Goal: Task Accomplishment & Management: Manage account settings

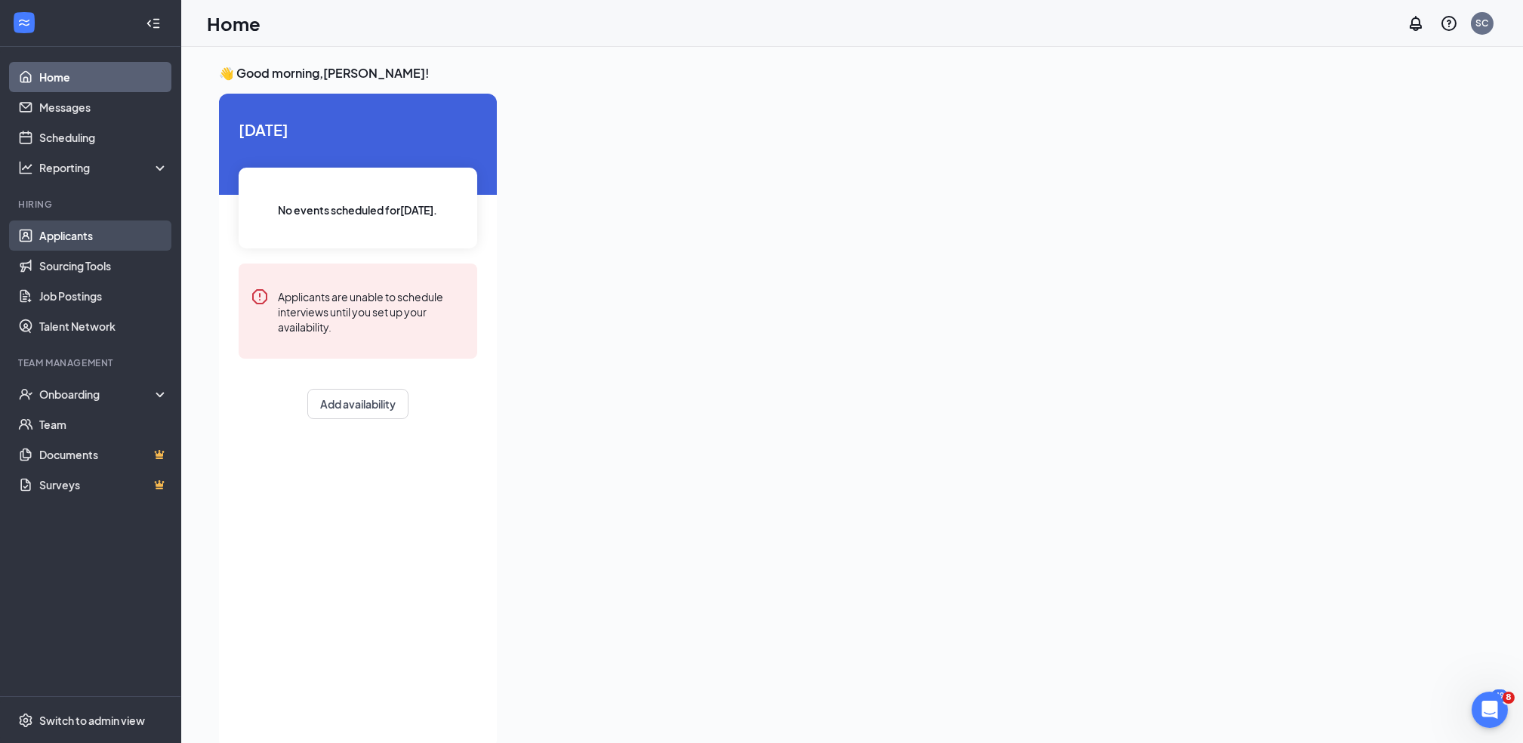
click at [93, 232] on link "Applicants" at bounding box center [103, 235] width 129 height 30
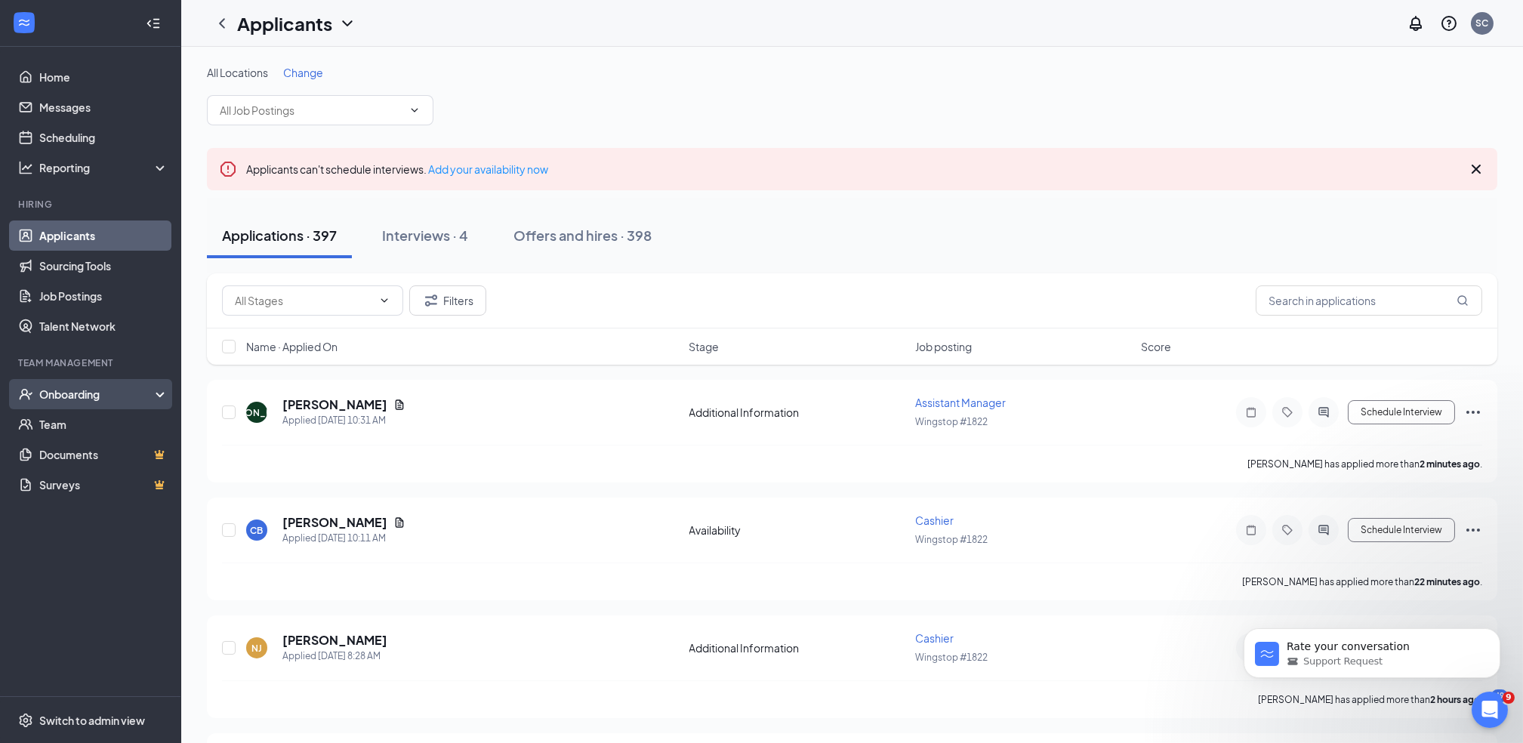
click at [82, 405] on div "Onboarding" at bounding box center [90, 394] width 181 height 30
click at [82, 419] on link "Overview" at bounding box center [103, 424] width 129 height 30
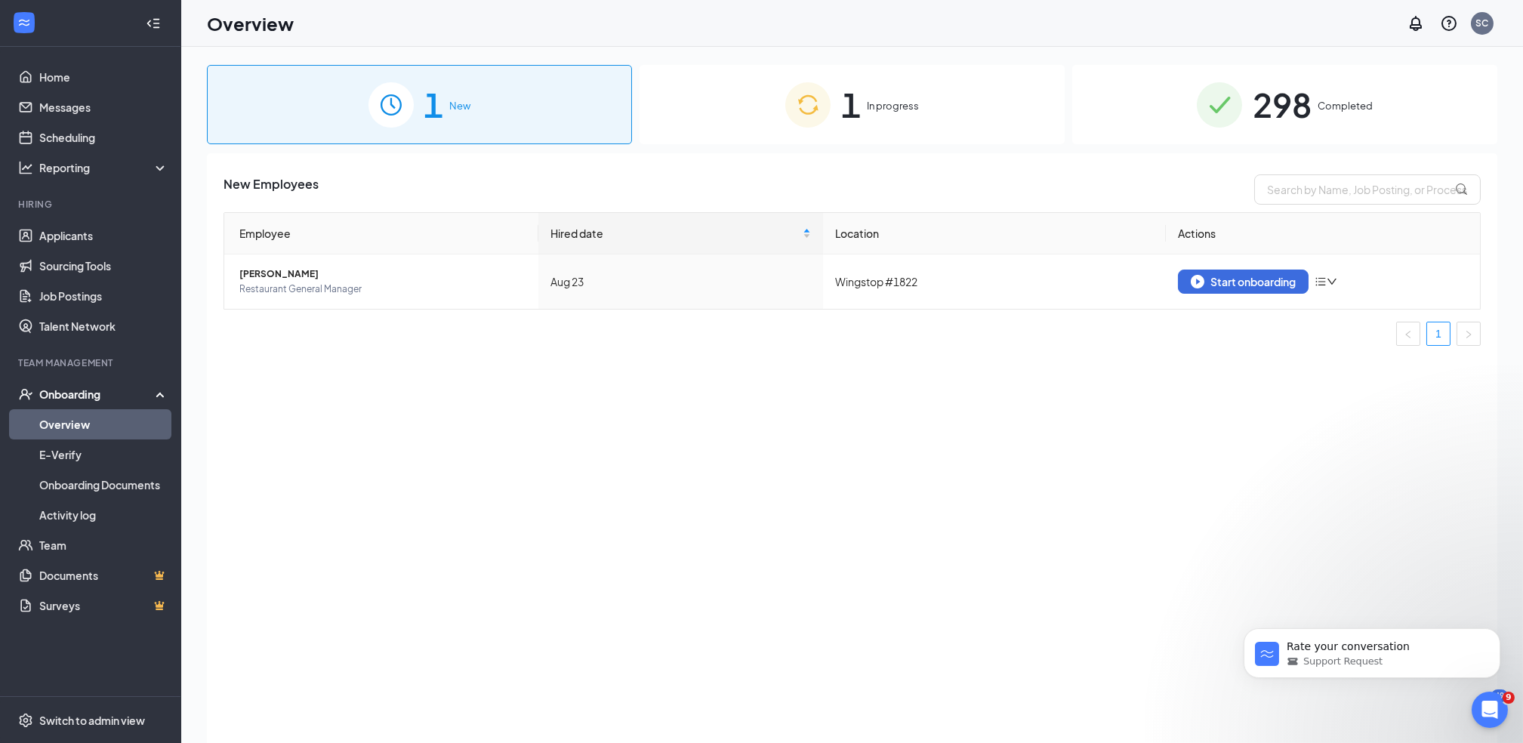
click at [898, 105] on span "In progress" at bounding box center [893, 105] width 52 height 15
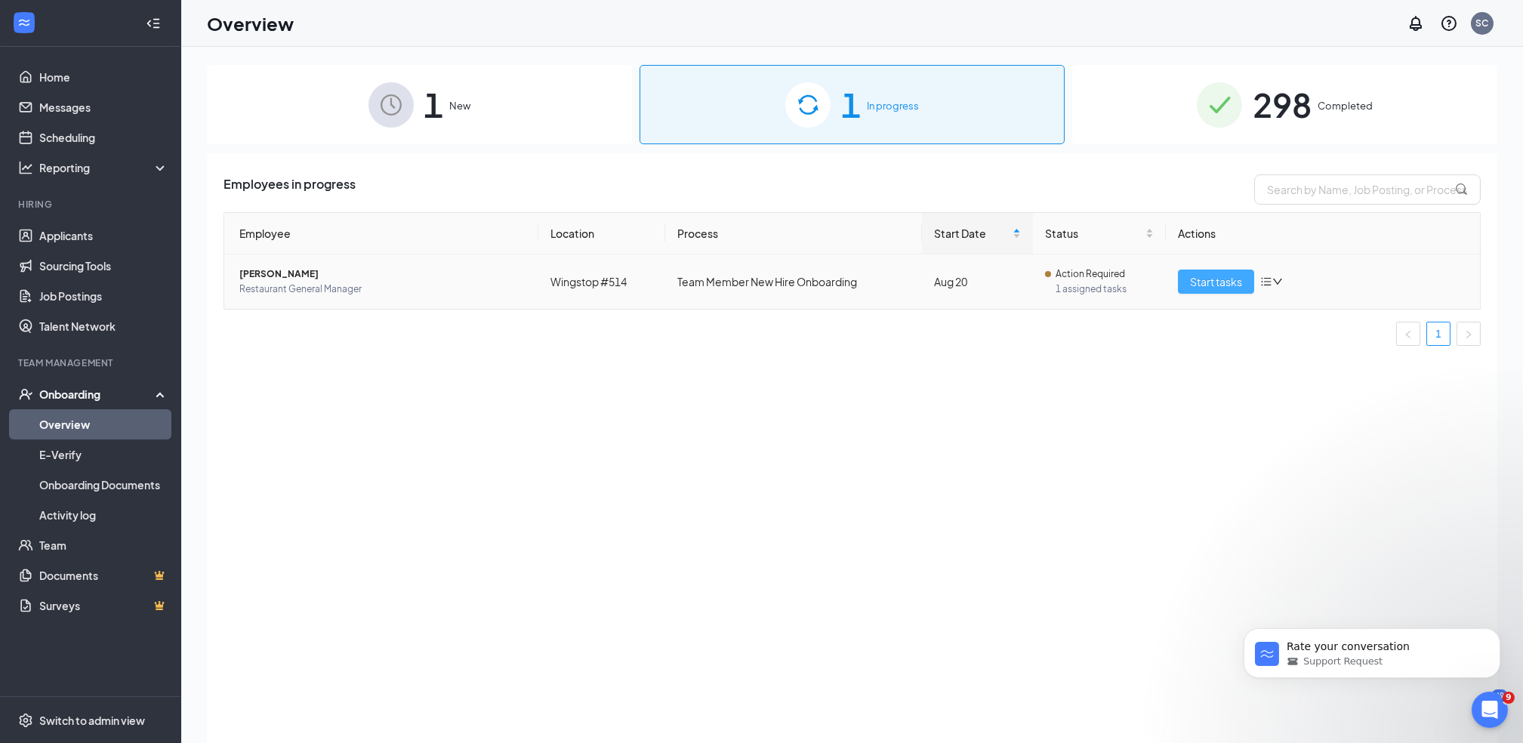
click at [1204, 278] on span "Start tasks" at bounding box center [1216, 281] width 52 height 17
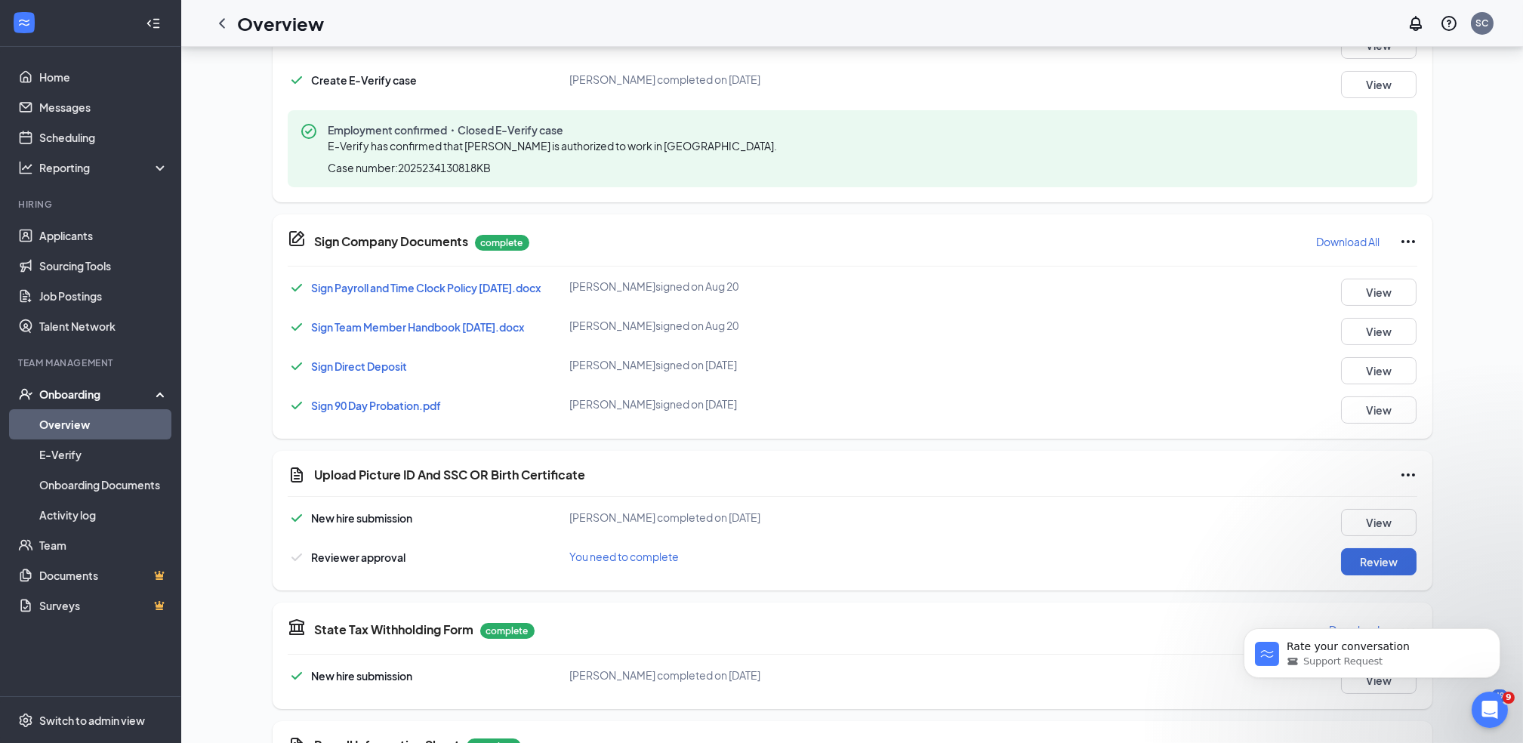
scroll to position [596, 0]
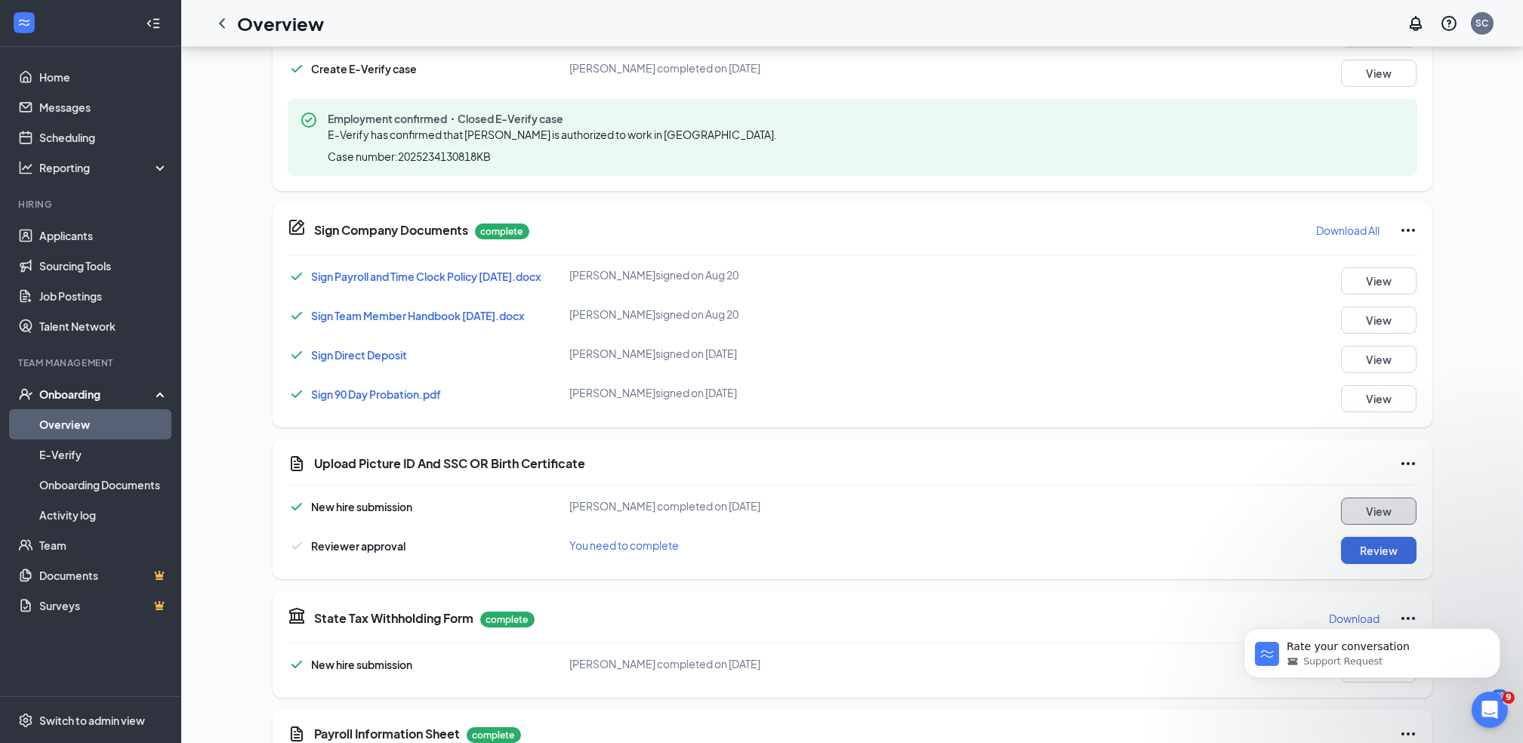
click at [1396, 518] on button "View" at bounding box center [1378, 510] width 75 height 27
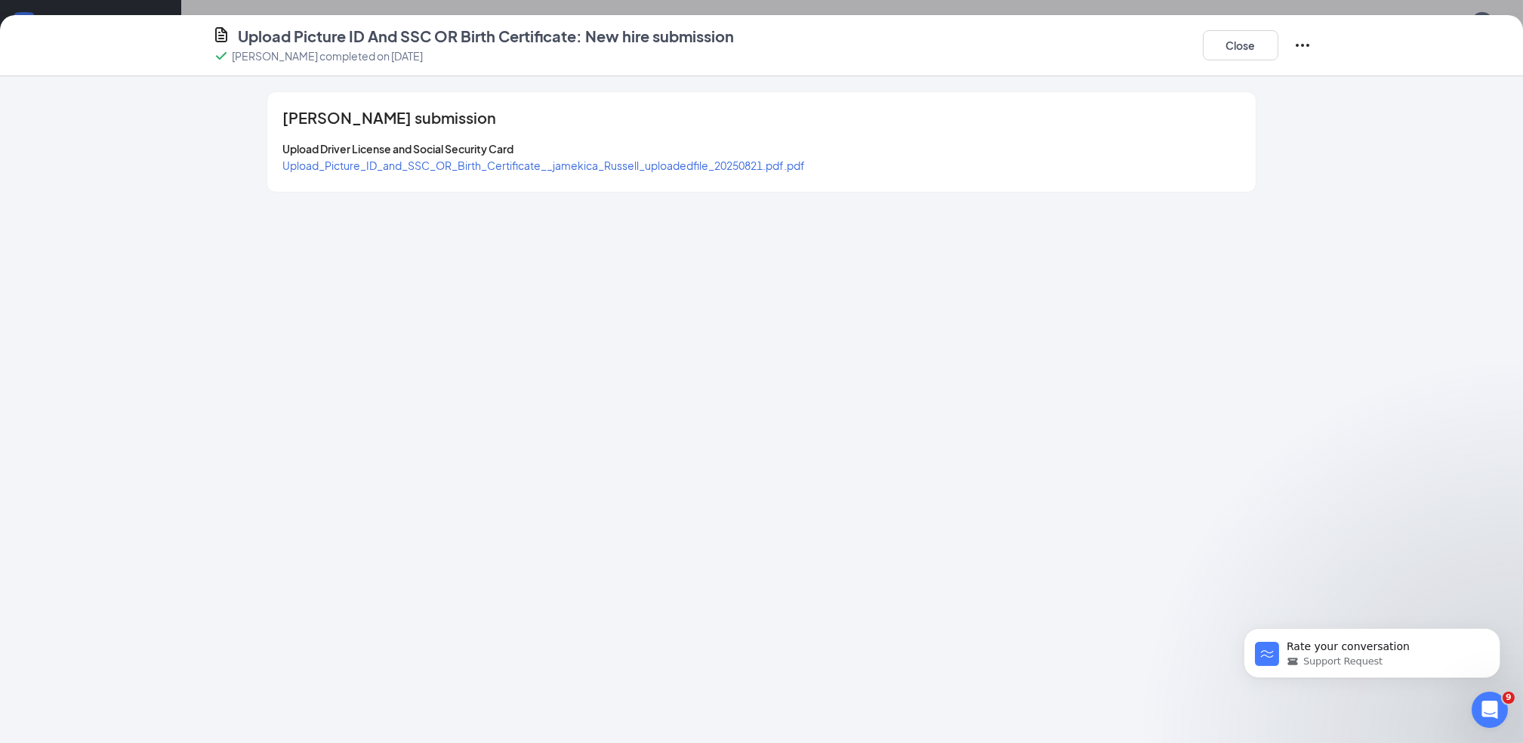
click at [531, 167] on span "Upload_Picture_ID_and_SSC_OR_Birth_Certificate__jamekica_Russell_uploadedfile_2…" at bounding box center [543, 166] width 522 height 14
click at [1298, 45] on icon "Ellipses" at bounding box center [1302, 45] width 14 height 3
click at [1323, 77] on span "Mark as complete" at bounding box center [1358, 76] width 88 height 15
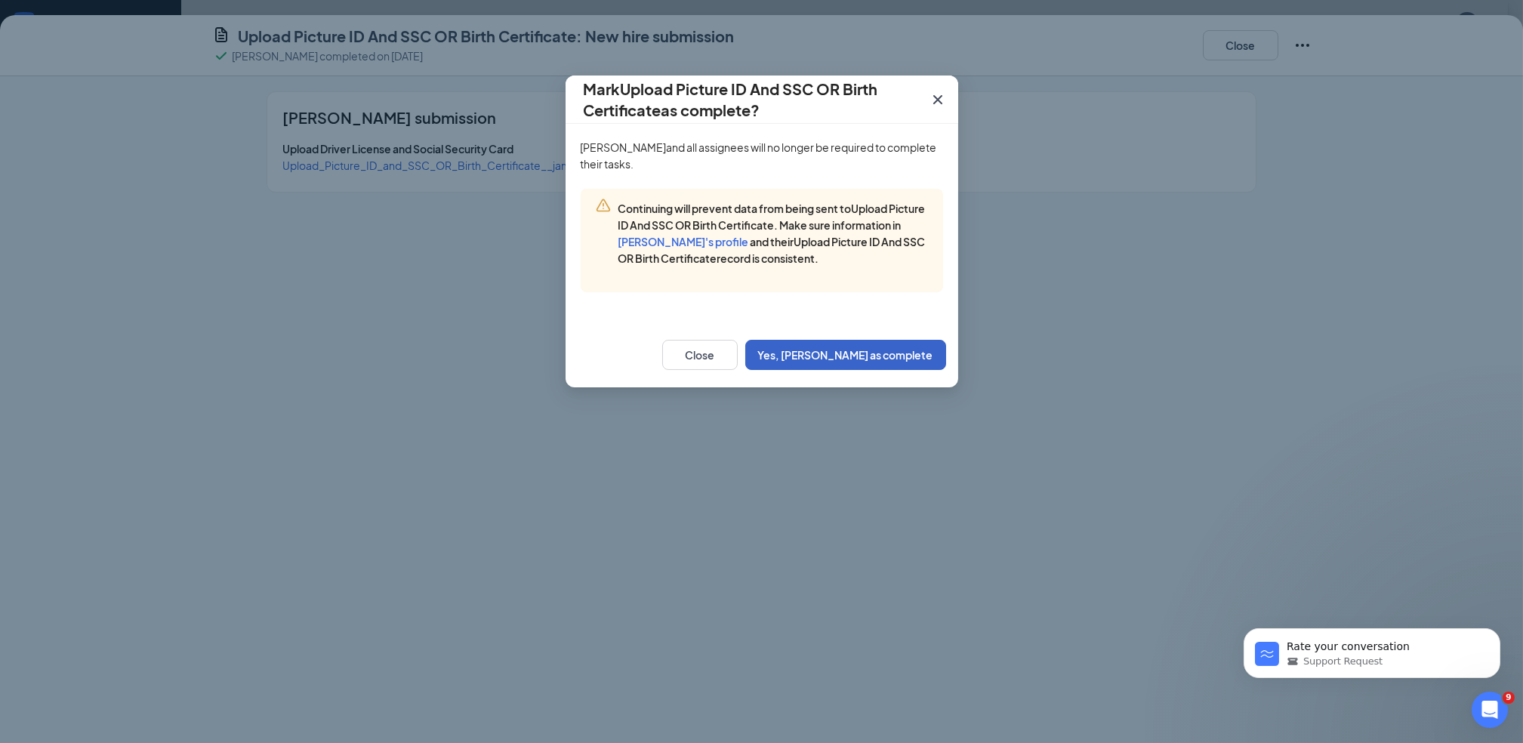
click at [888, 353] on button "Yes, mark as complete" at bounding box center [845, 355] width 201 height 30
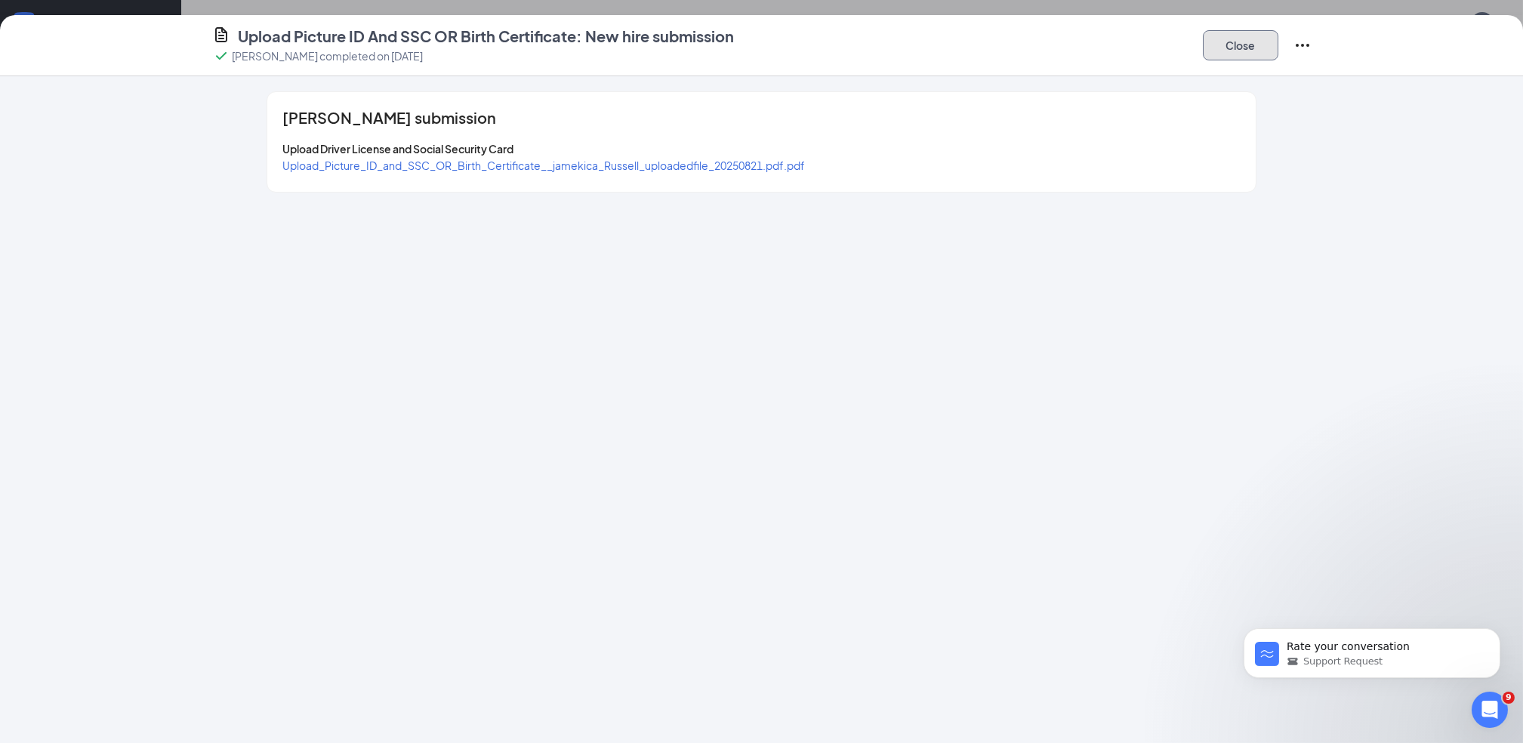
click at [1233, 38] on button "Close" at bounding box center [1240, 45] width 75 height 30
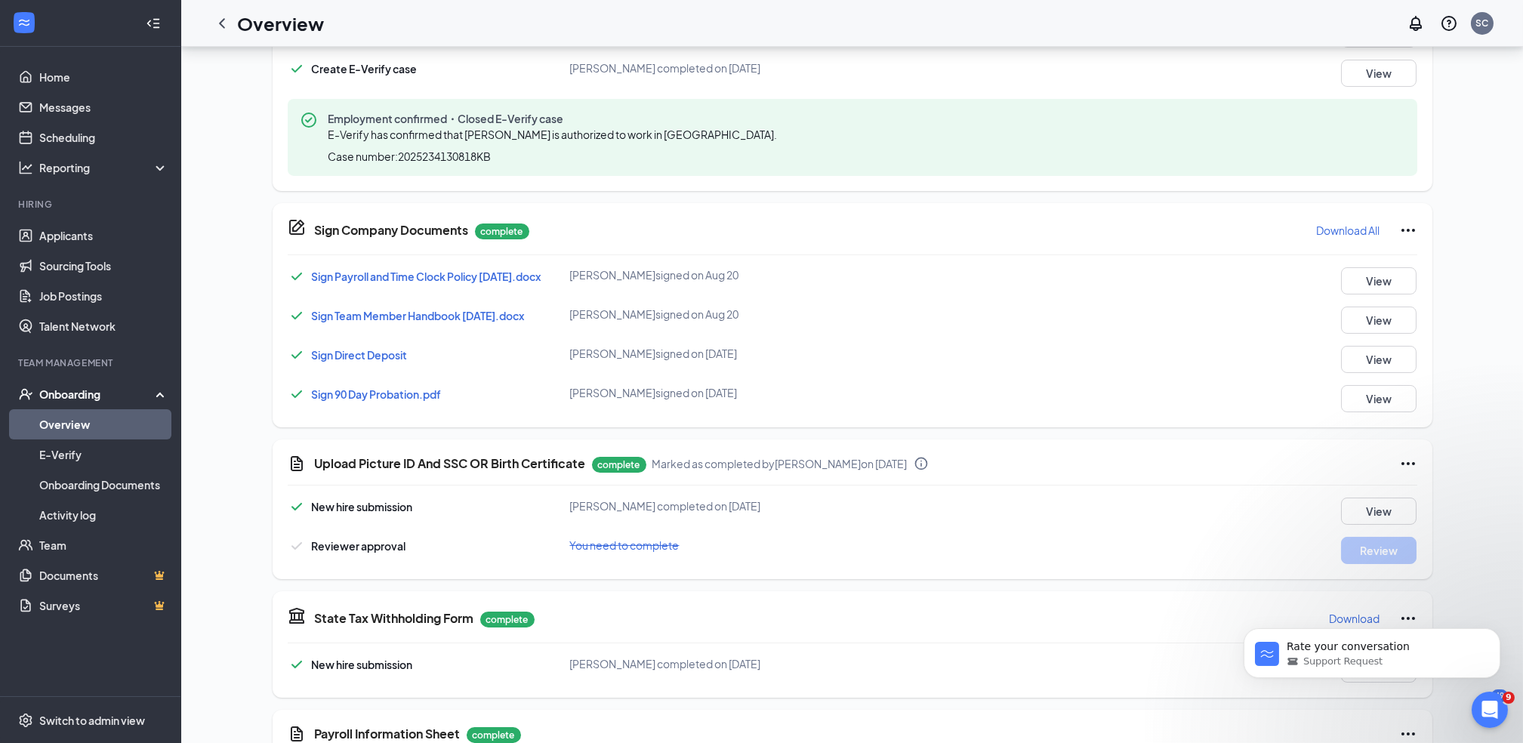
click at [1412, 460] on icon "Ellipses" at bounding box center [1408, 463] width 18 height 18
click at [1357, 527] on span "Mark as incomplete" at bounding box center [1347, 526] width 97 height 15
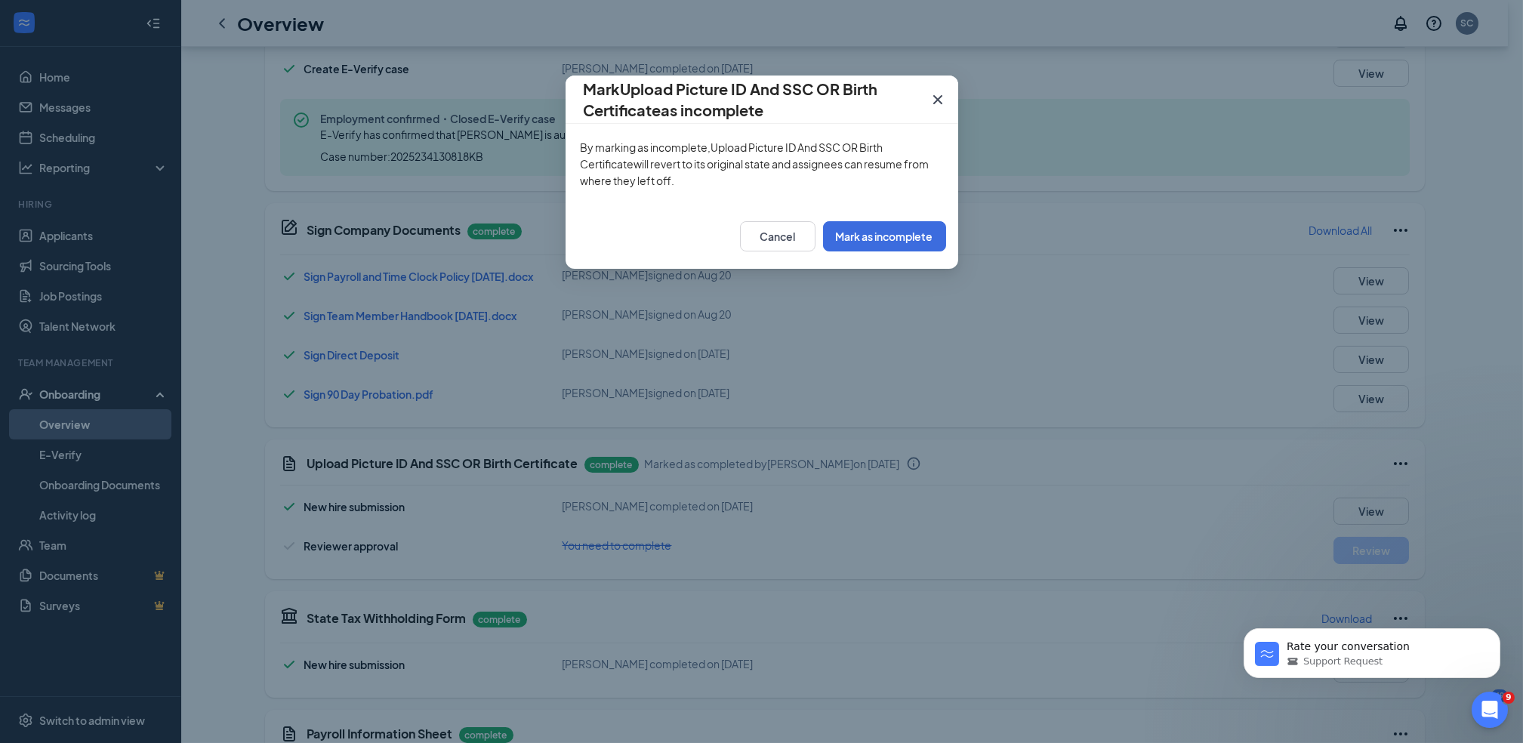
click at [934, 92] on icon "Cross" at bounding box center [938, 100] width 18 height 18
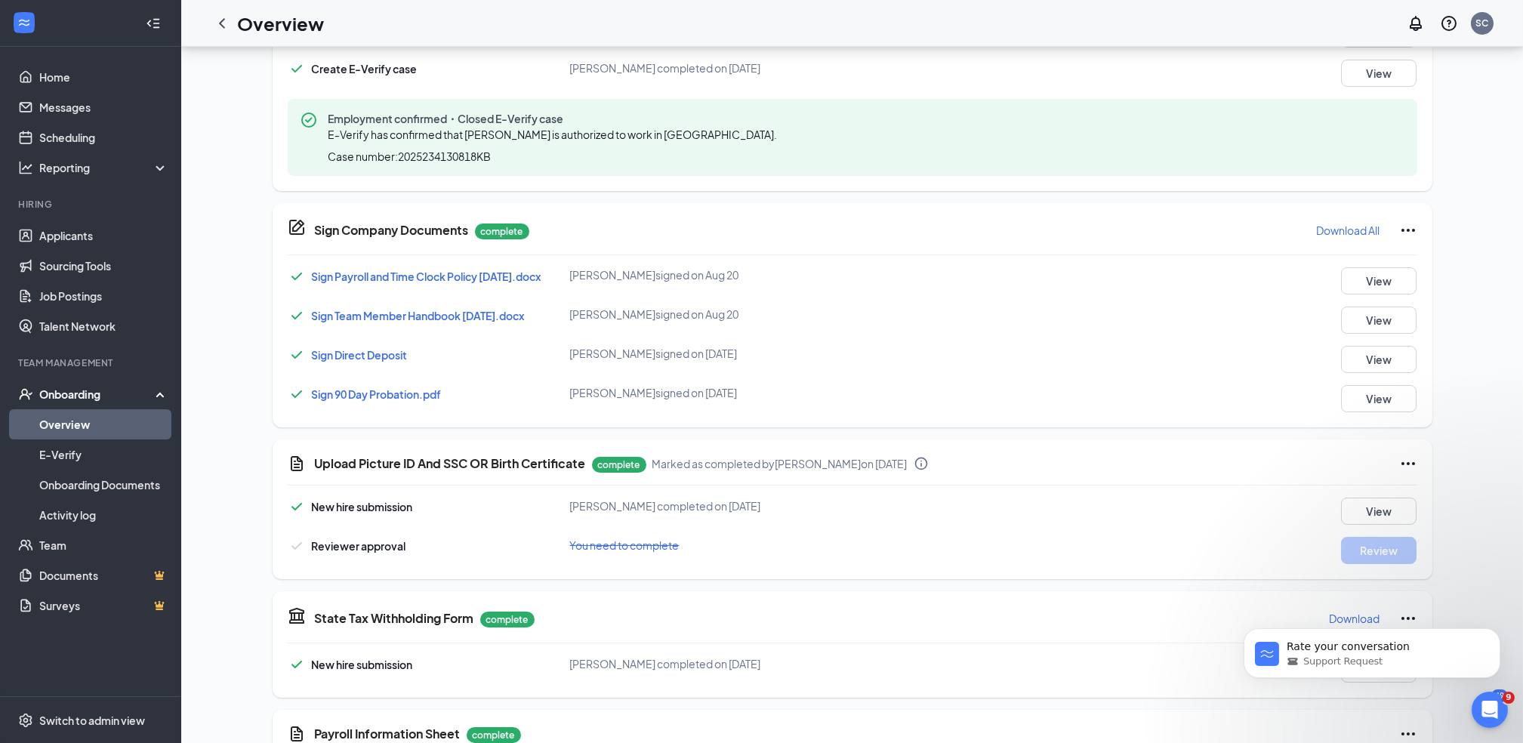
click at [1376, 550] on div "Rate your conversation Support Request" at bounding box center [1371, 582] width 278 height 189
click at [1403, 457] on icon "Ellipses" at bounding box center [1408, 463] width 18 height 18
click at [1359, 522] on span "Mark as incomplete" at bounding box center [1347, 526] width 97 height 15
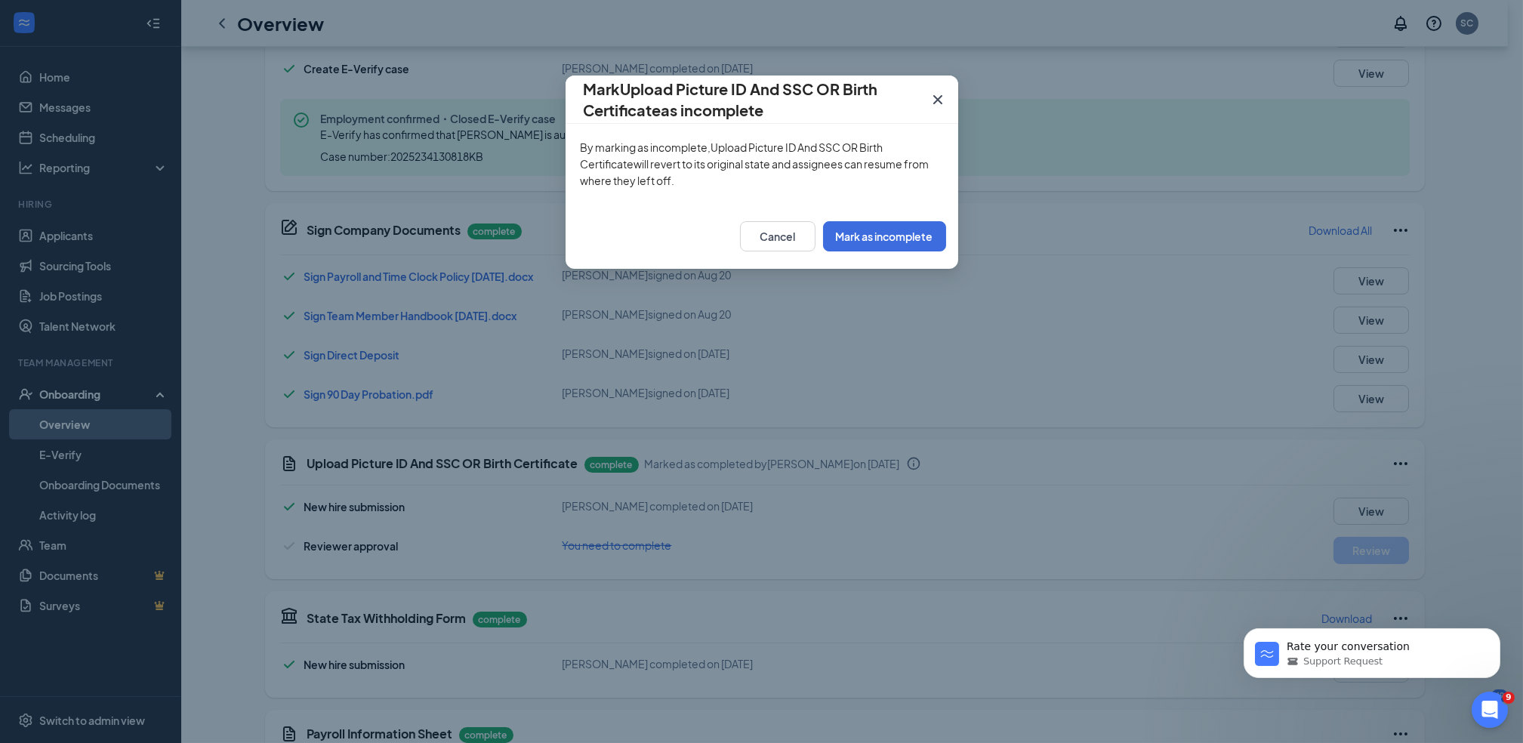
click at [909, 217] on div "Cancel Mark as incomplete" at bounding box center [761, 236] width 393 height 65
drag, startPoint x: 909, startPoint y: 229, endPoint x: 900, endPoint y: 229, distance: 9.1
click at [900, 229] on button "Mark as incomplete" at bounding box center [884, 236] width 123 height 30
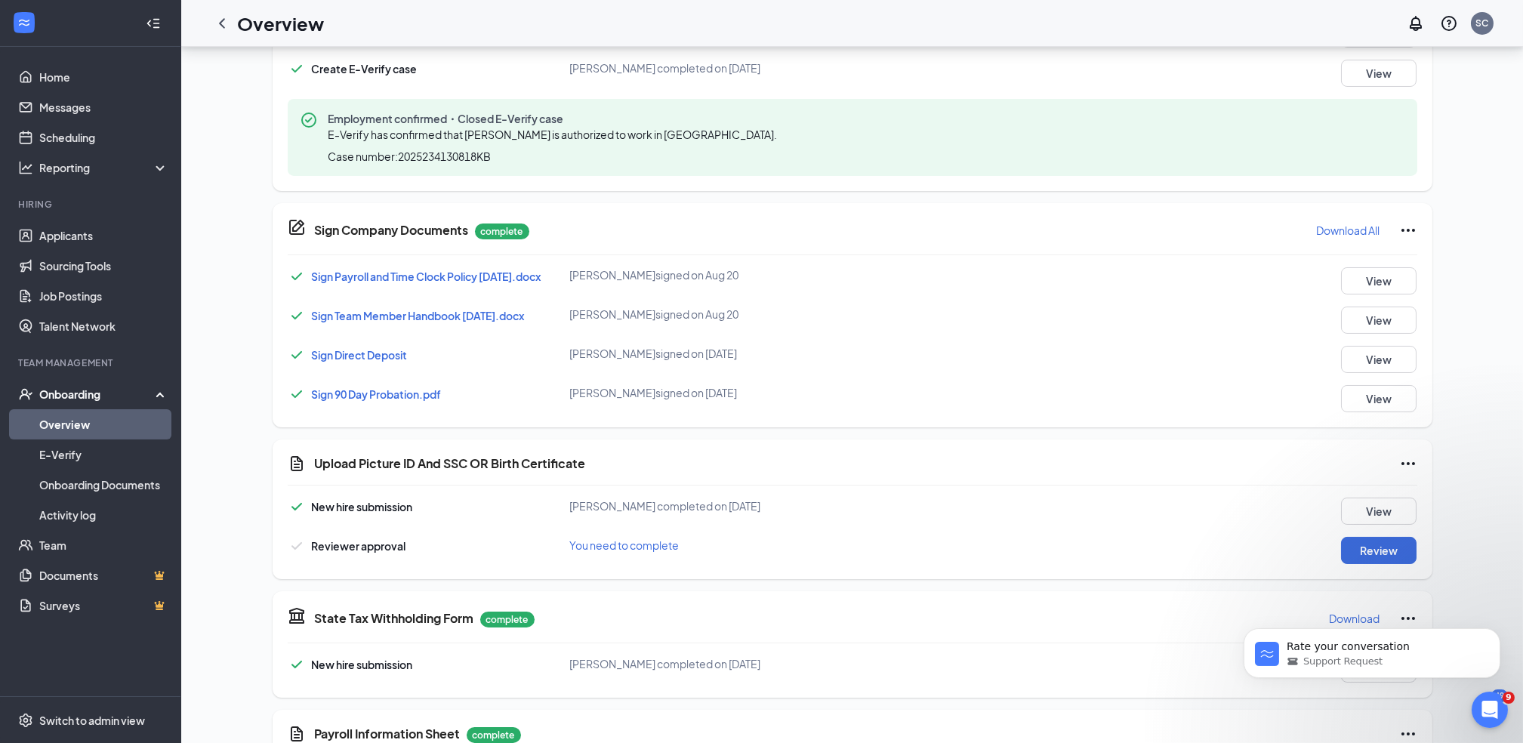
click at [1387, 549] on div "Rate your conversation Support Request" at bounding box center [1371, 582] width 278 height 189
click at [1372, 549] on div "Rate your conversation Support Request" at bounding box center [1371, 582] width 278 height 189
click at [1180, 511] on div "New hire submission jamekica Russell completed on Aug 21, 2025 View" at bounding box center [852, 510] width 1129 height 27
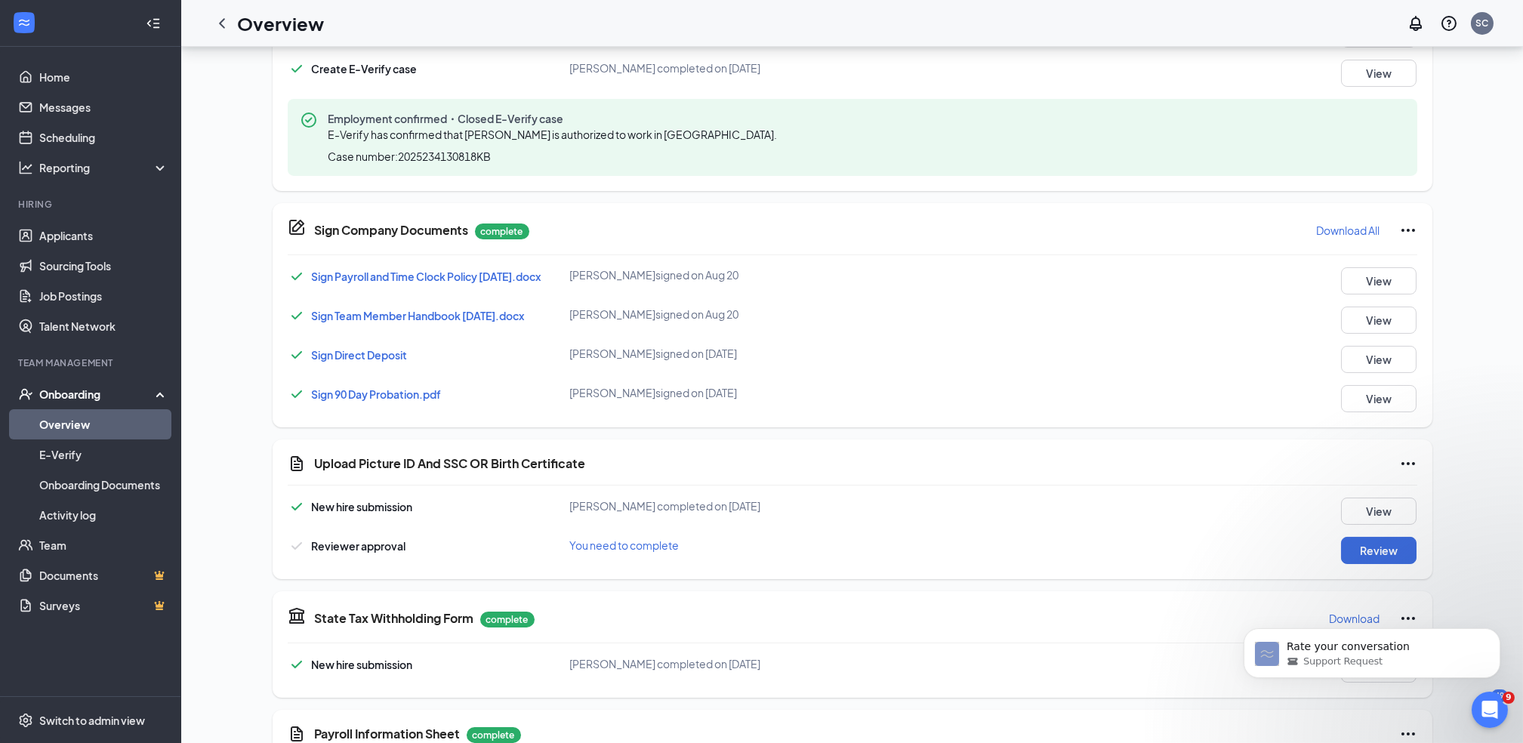
click at [1467, 553] on div "jR jamekica Russell Restaurant General Manager · Wingstop #514 jamekica25@iclou…" at bounding box center [852, 235] width 1290 height 1532
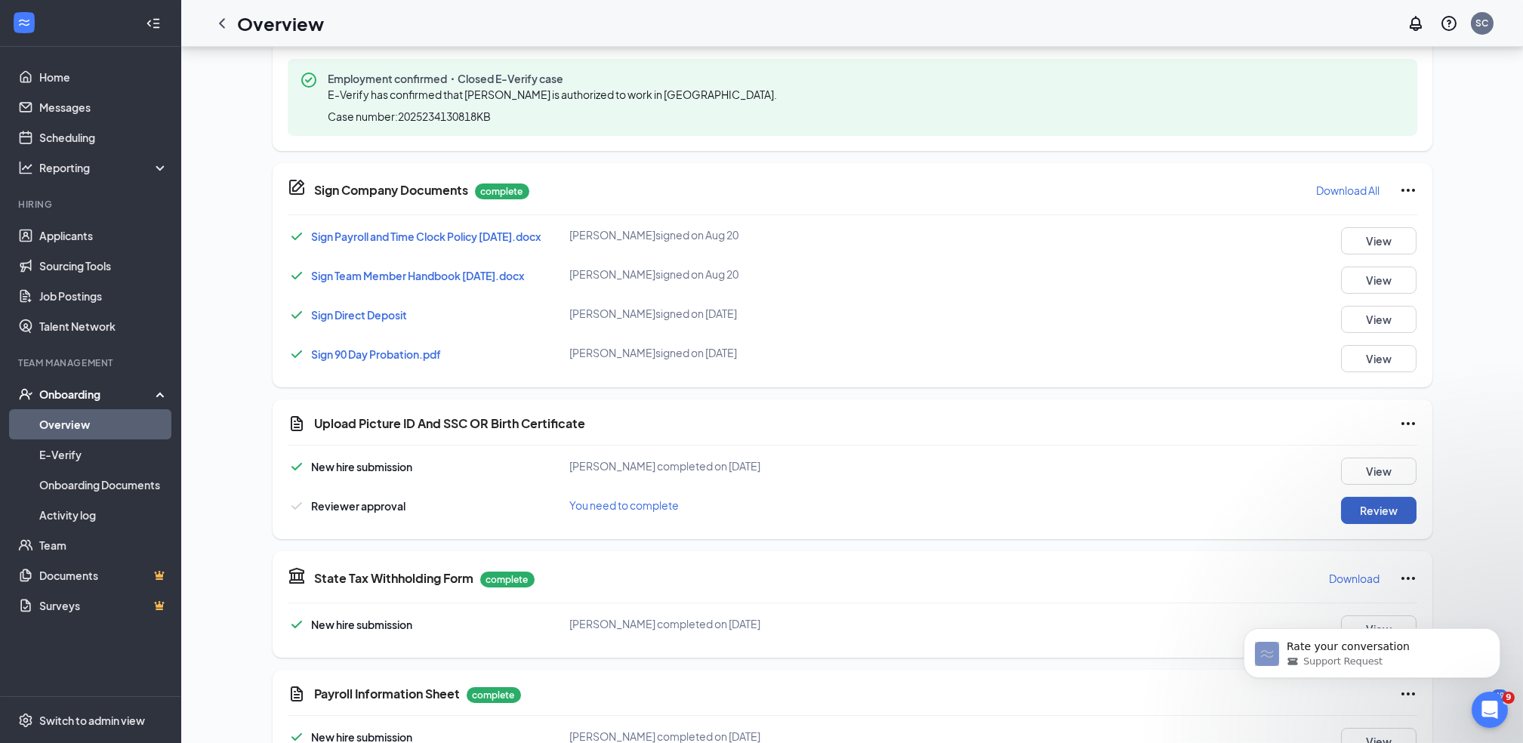
click at [1356, 511] on button "Review" at bounding box center [1378, 510] width 75 height 27
click at [1394, 504] on button "Review" at bounding box center [1378, 510] width 75 height 27
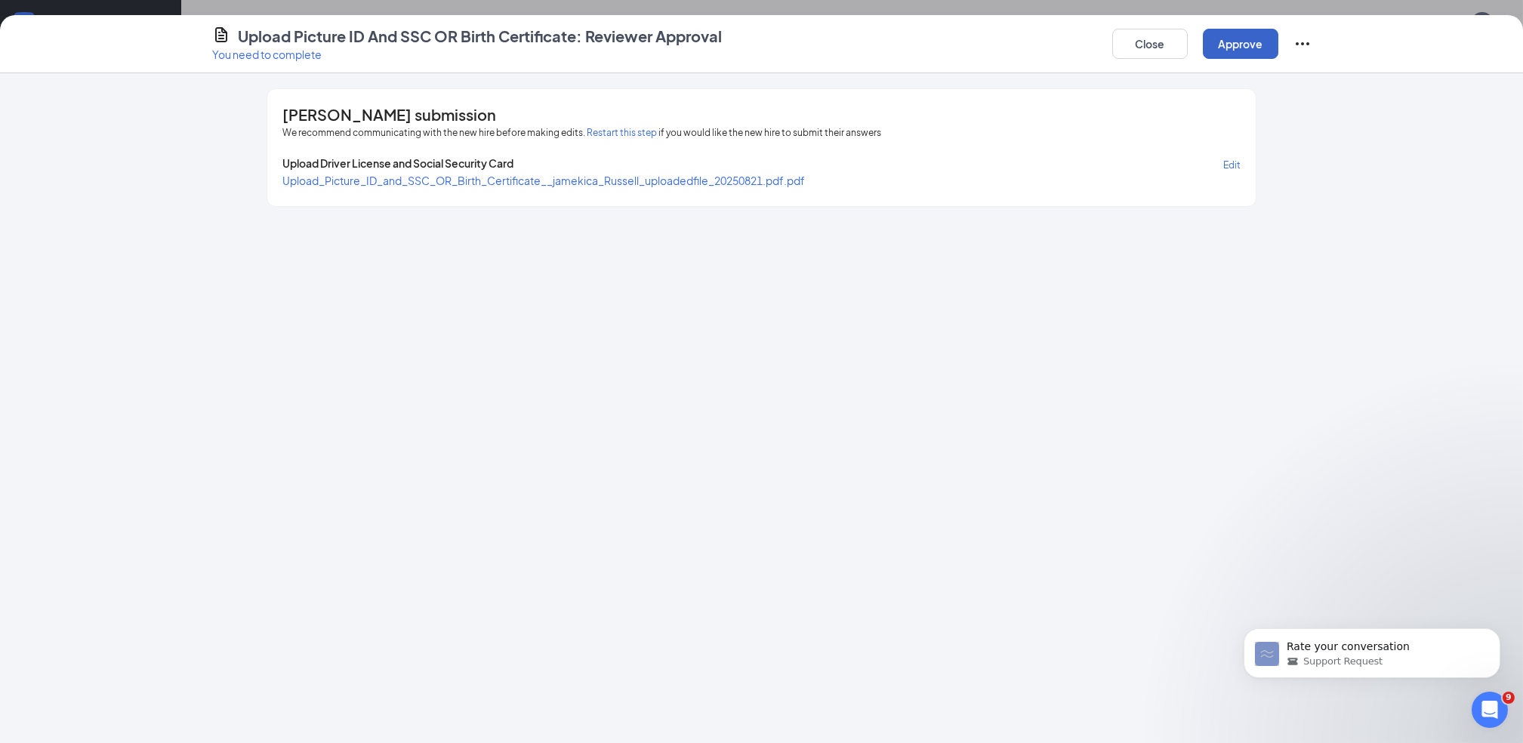
click at [1238, 44] on button "Approve" at bounding box center [1240, 44] width 75 height 30
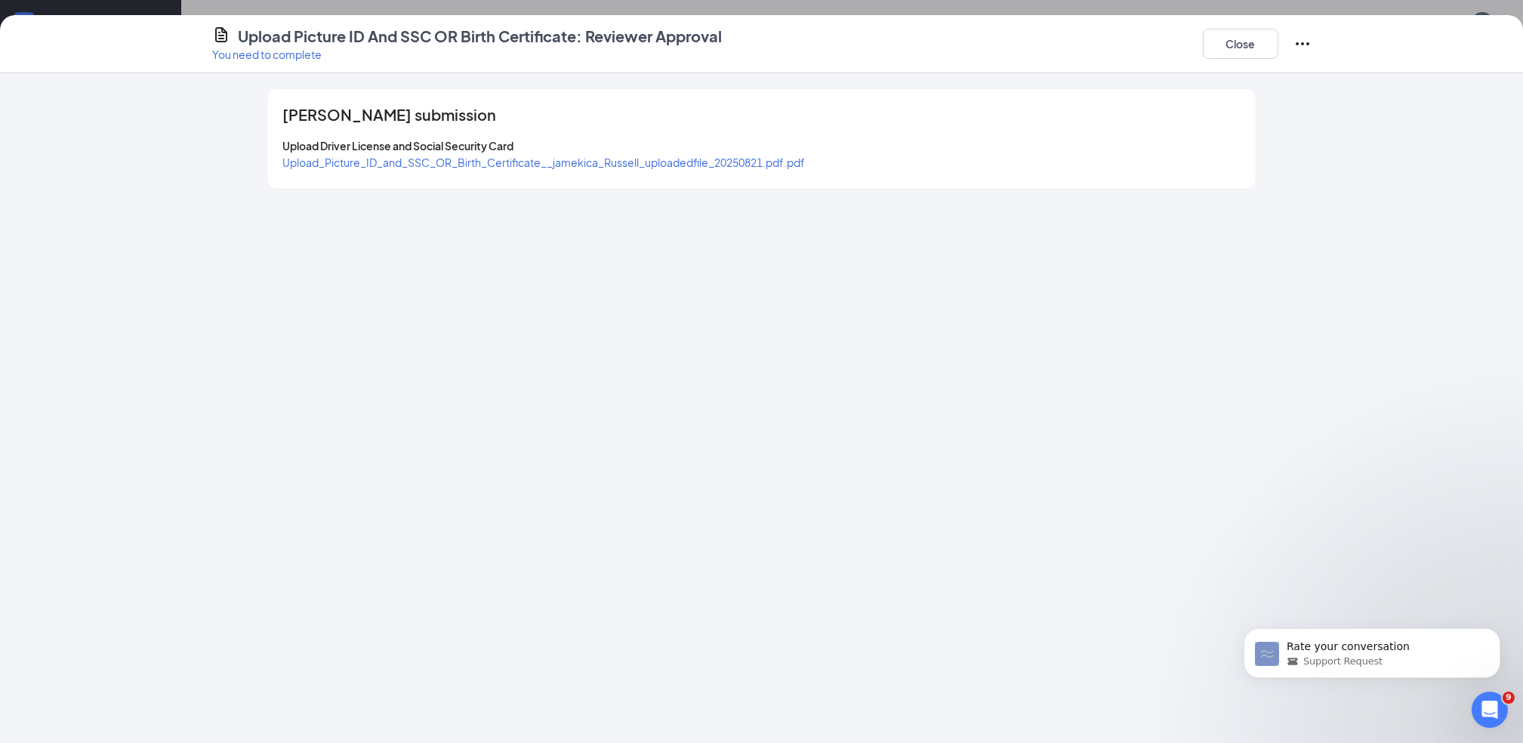
click at [1300, 40] on icon "Ellipses" at bounding box center [1302, 44] width 18 height 18
click at [1300, 42] on icon "Ellipses" at bounding box center [1302, 44] width 18 height 18
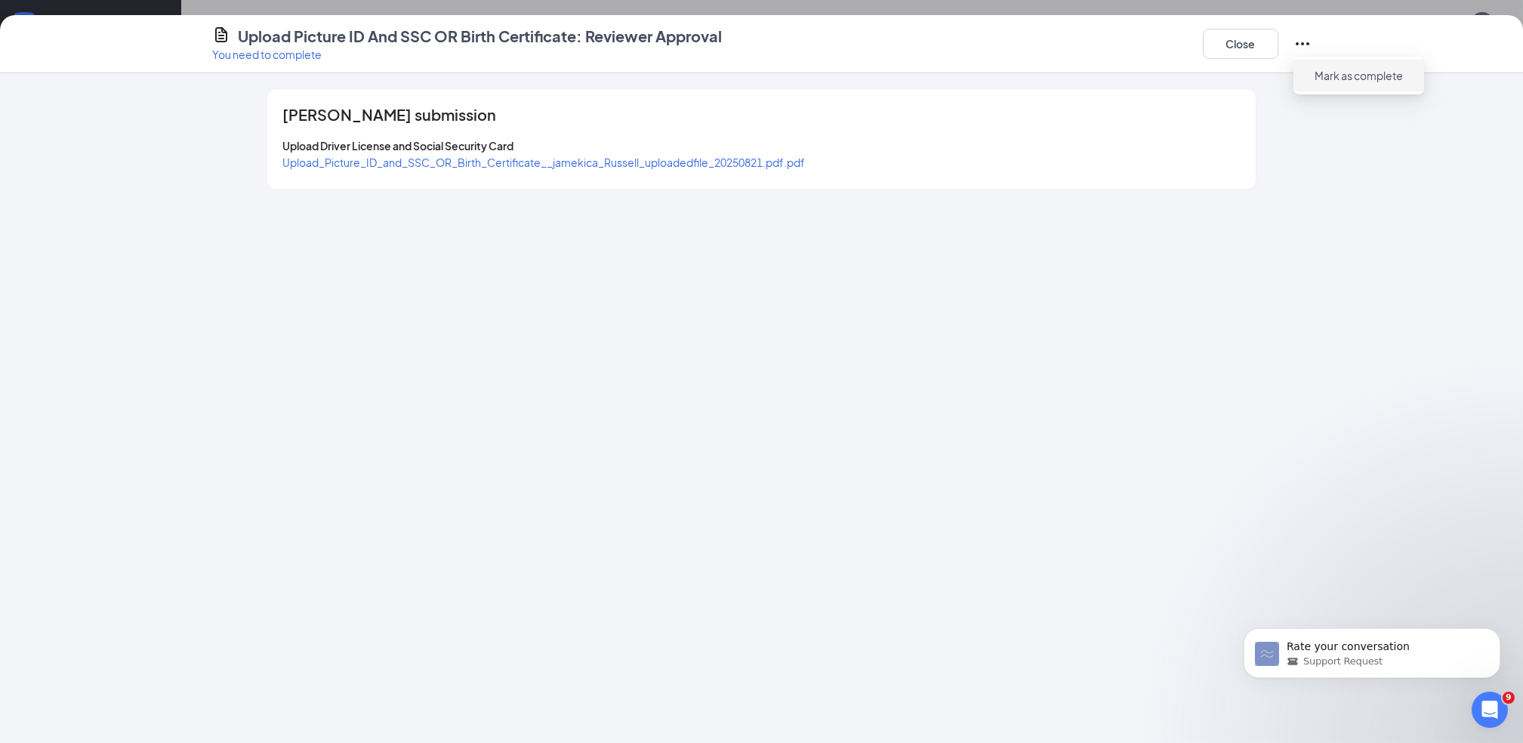
click at [1344, 75] on span "Mark as complete" at bounding box center [1358, 75] width 88 height 15
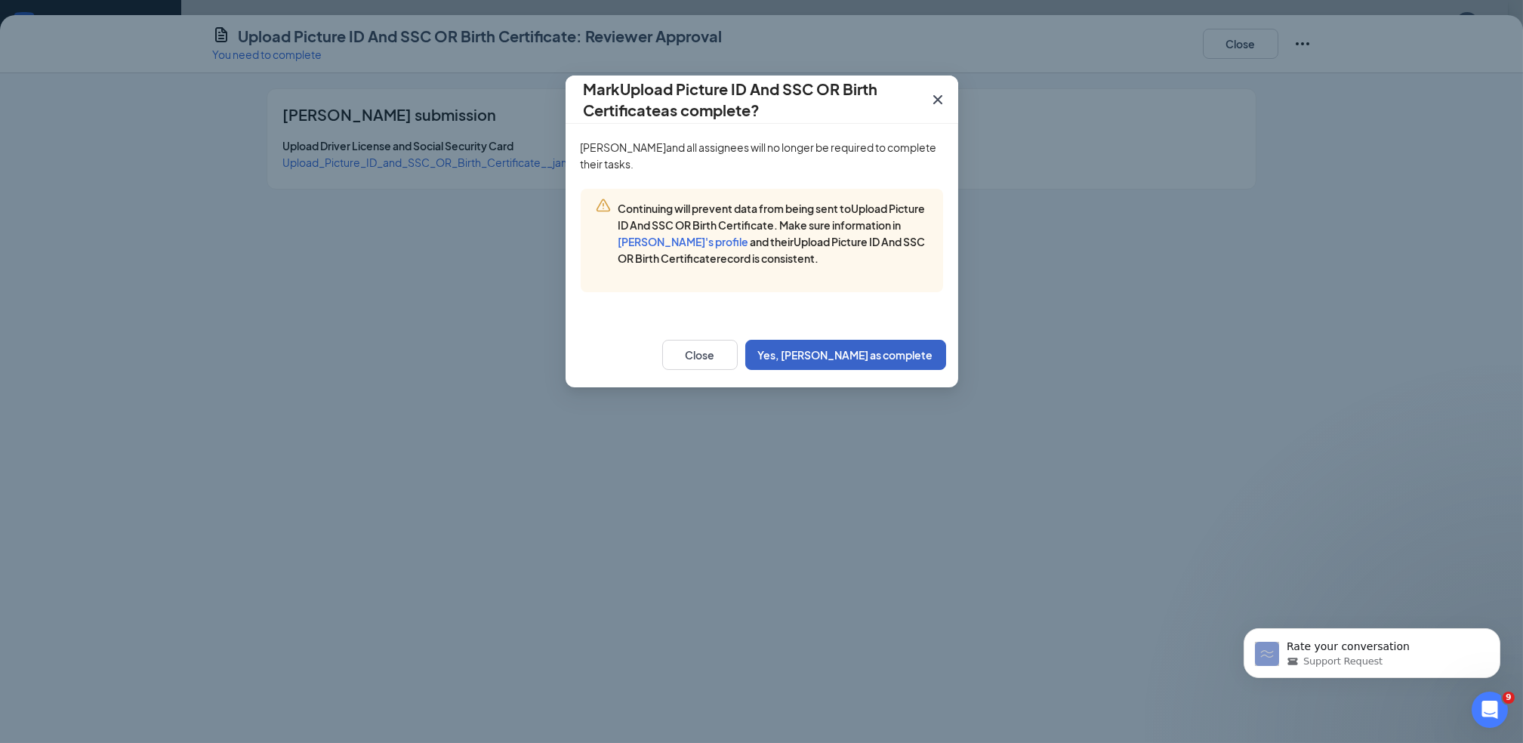
click at [890, 351] on button "Yes, mark as complete" at bounding box center [845, 355] width 201 height 30
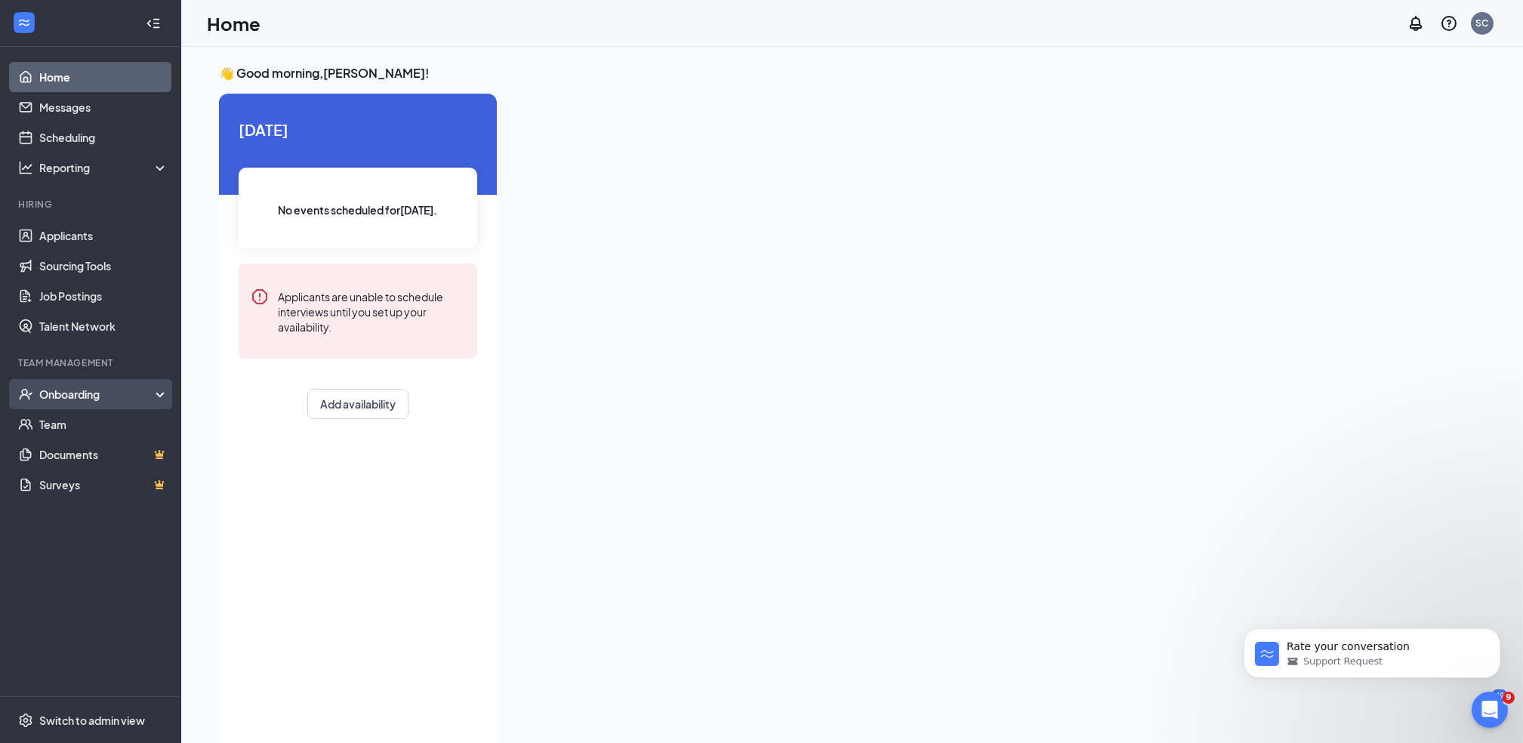
click at [70, 396] on div "Onboarding" at bounding box center [97, 394] width 116 height 15
click at [81, 418] on link "Overview" at bounding box center [103, 424] width 129 height 30
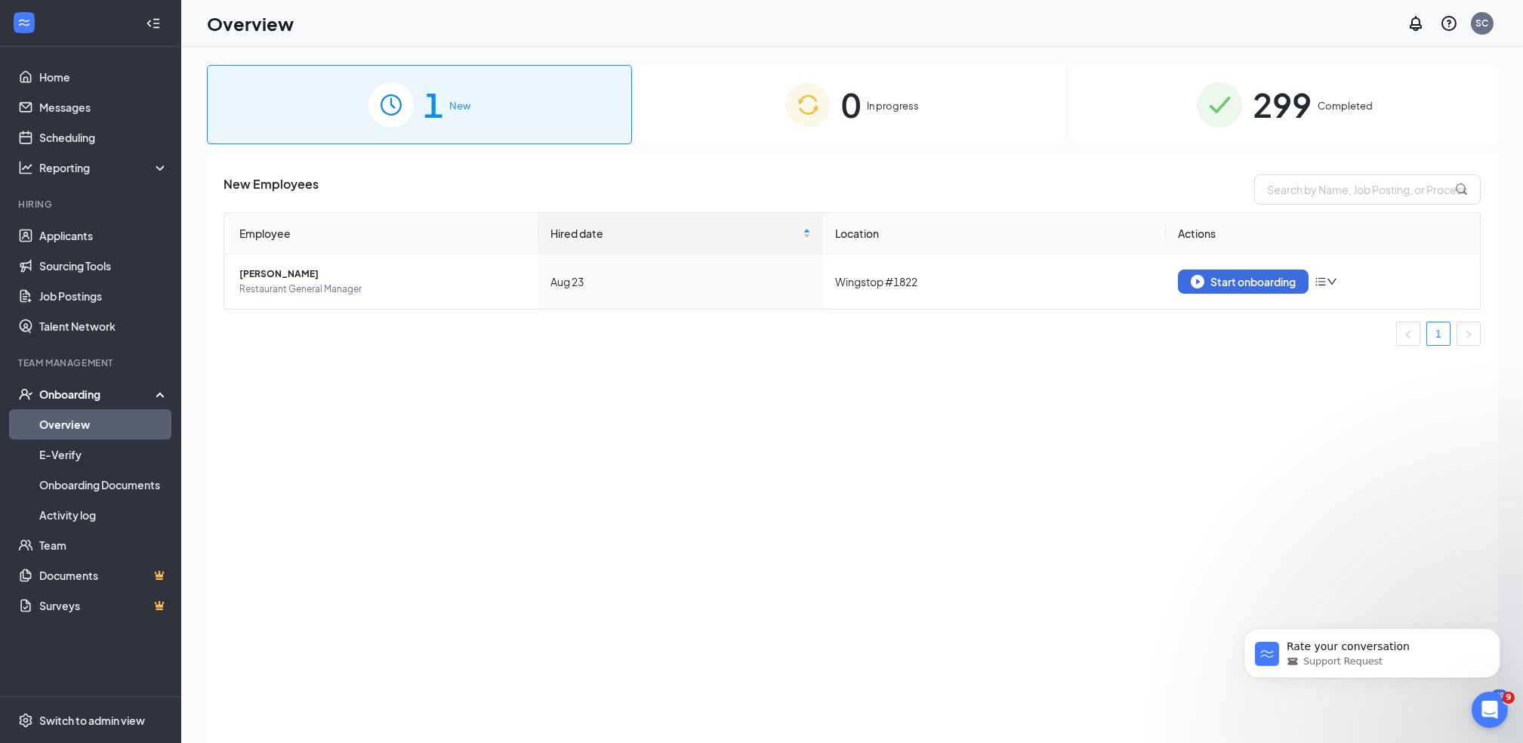
click at [885, 97] on div "0 In progress" at bounding box center [851, 104] width 425 height 79
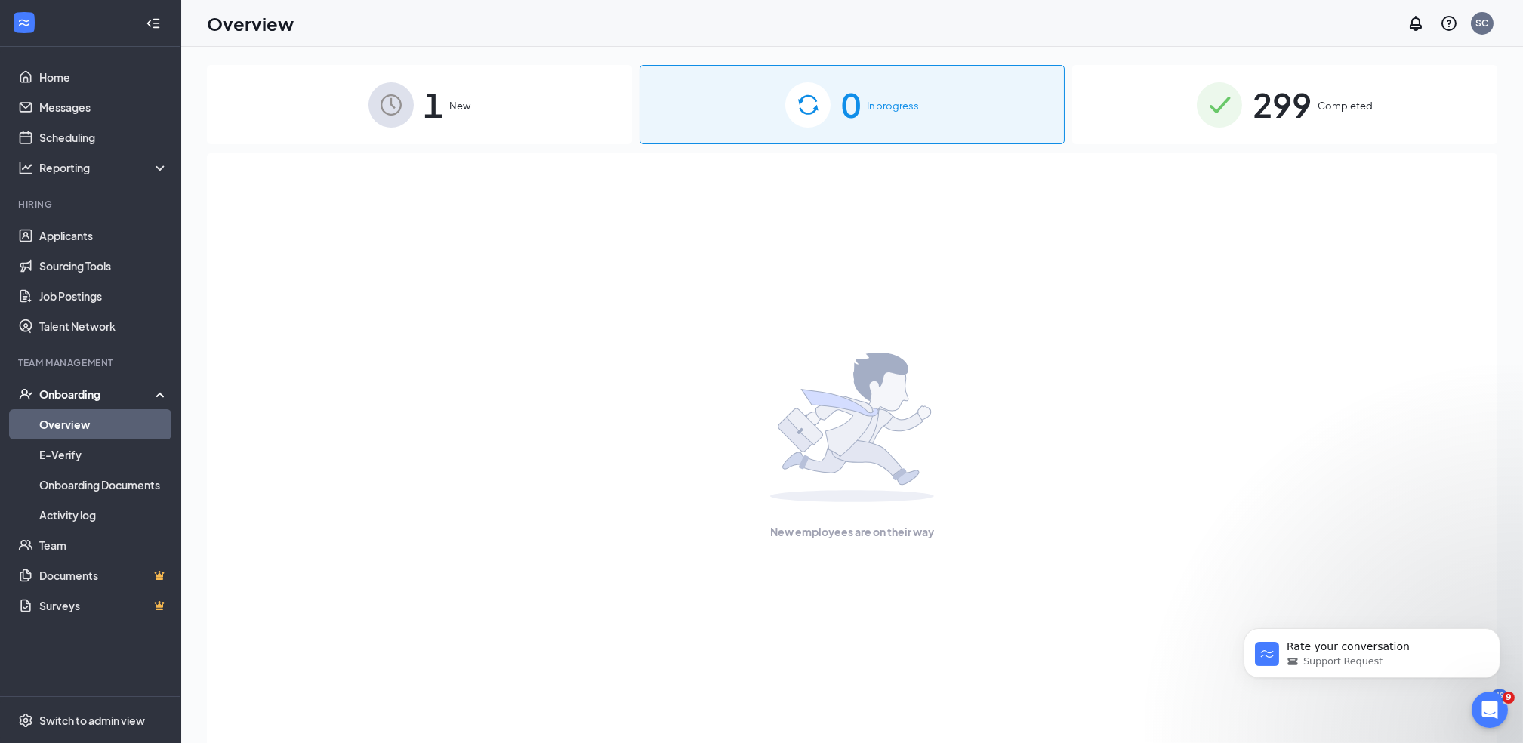
click at [885, 99] on span "In progress" at bounding box center [893, 105] width 52 height 15
click at [79, 226] on link "Applicants" at bounding box center [103, 235] width 129 height 30
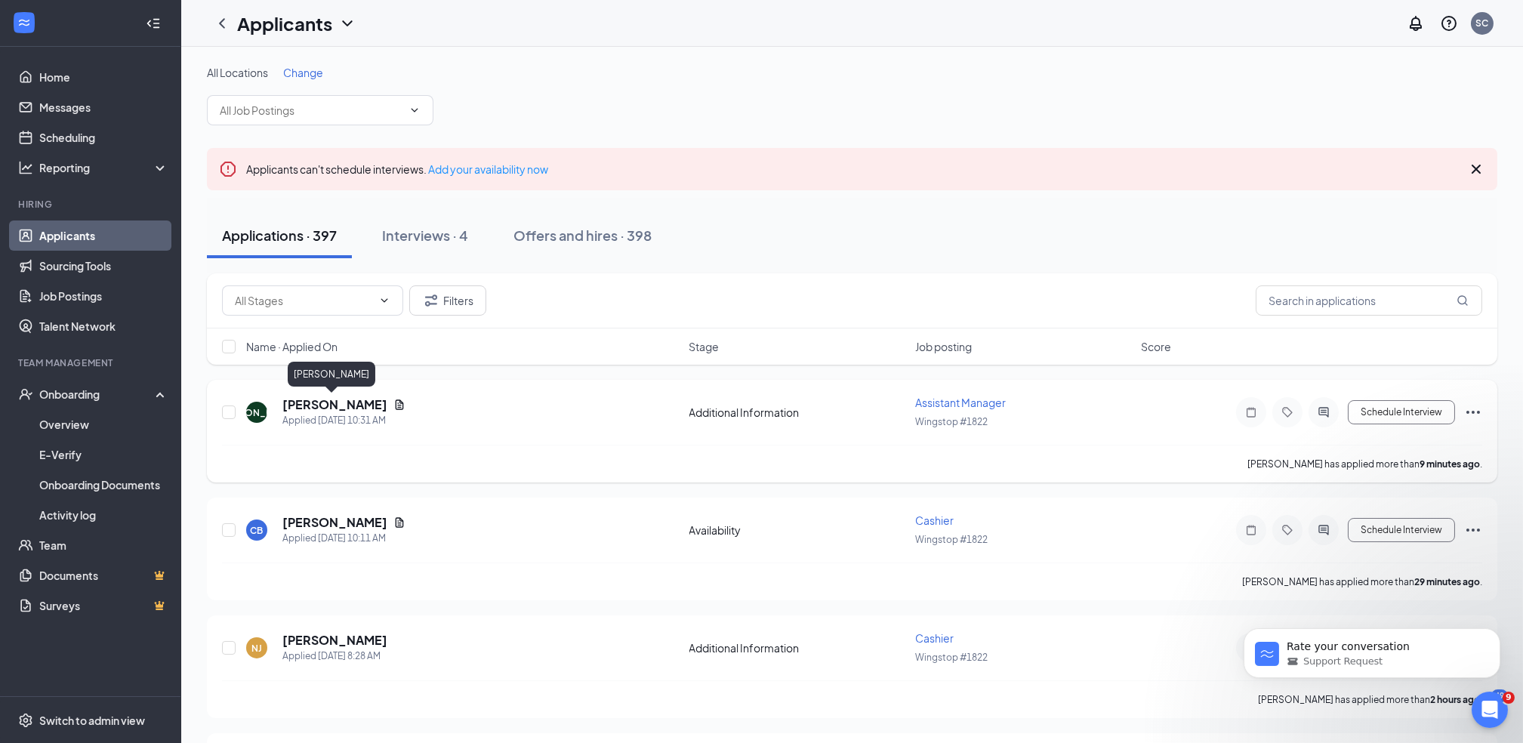
click at [337, 399] on h5 "[PERSON_NAME]" at bounding box center [334, 404] width 105 height 17
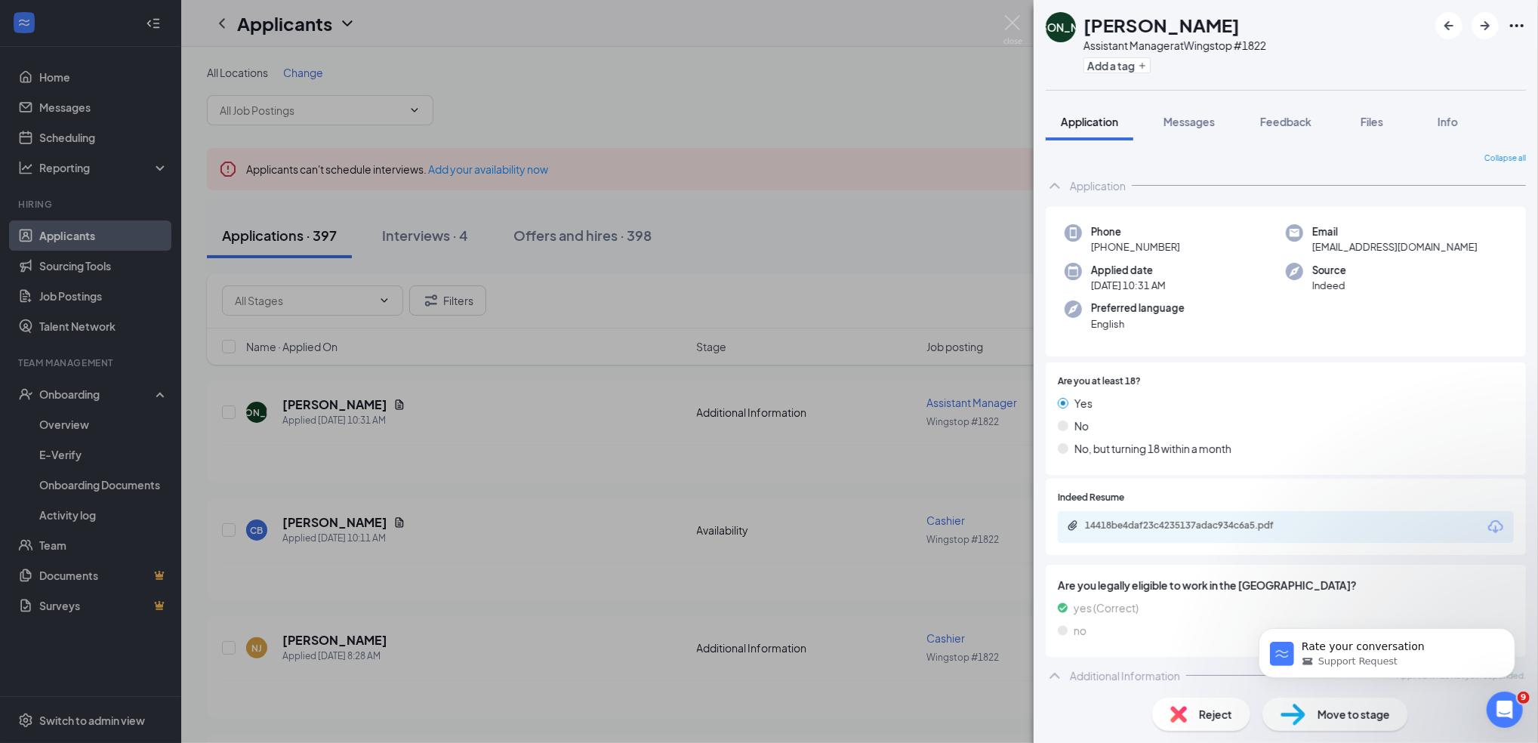
scroll to position [4, 0]
click at [1134, 521] on div "14418be4daf23c4235137adac934c6a5.pdf" at bounding box center [1190, 522] width 211 height 12
click at [1009, 22] on img at bounding box center [1012, 29] width 19 height 29
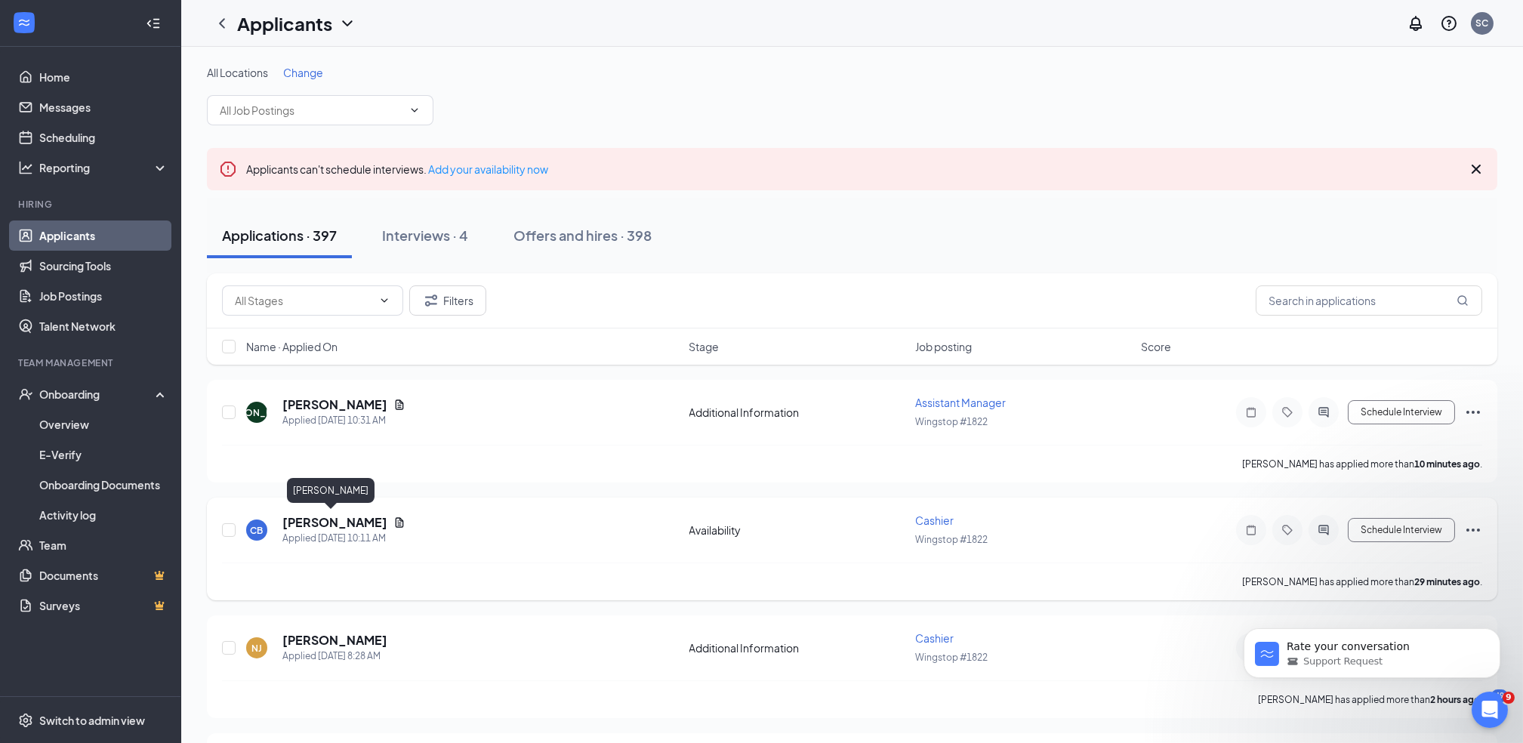
click at [334, 516] on h5 "[PERSON_NAME]" at bounding box center [334, 522] width 105 height 17
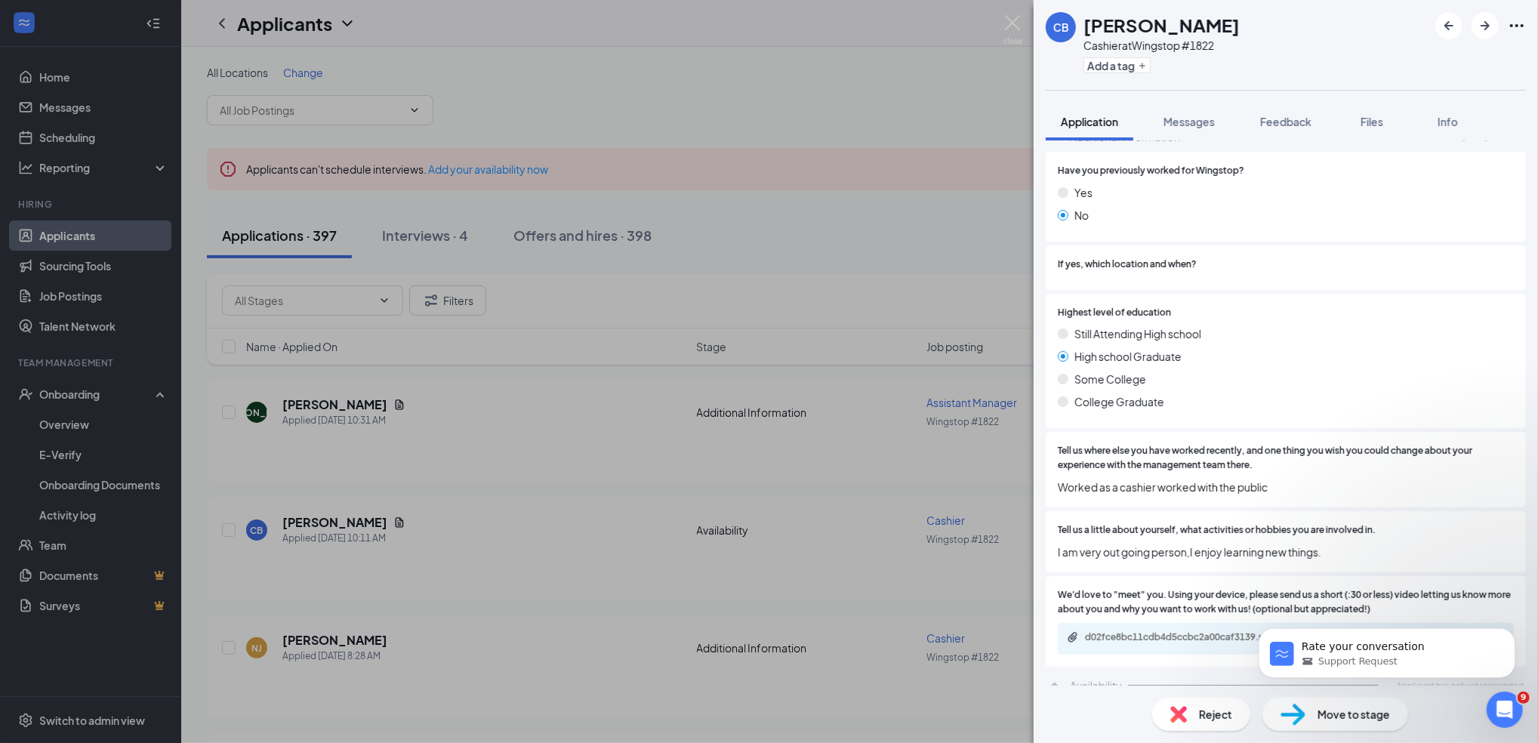
scroll to position [552, 0]
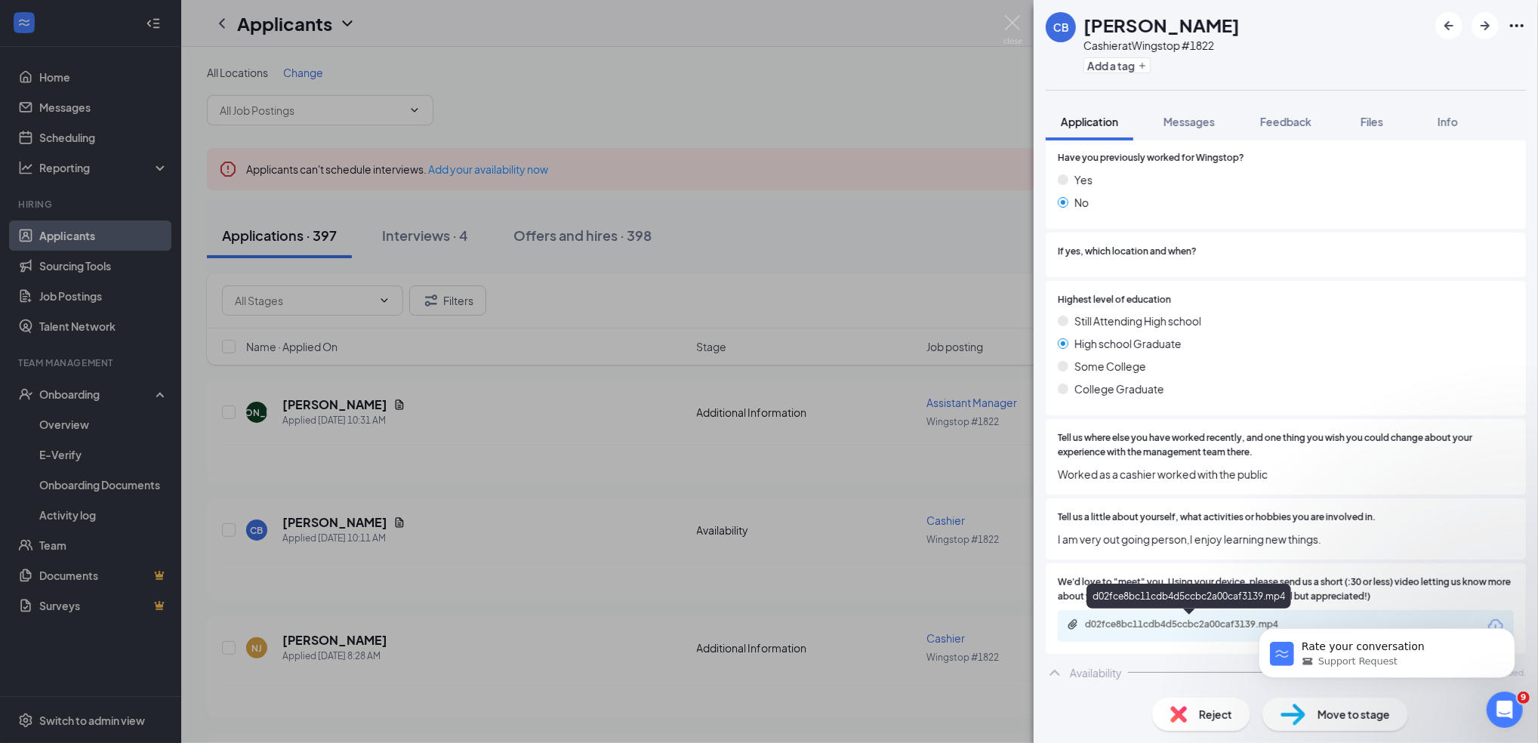
click at [1116, 618] on div "d02fce8bc11cdb4d5ccbc2a00caf3139.mp4" at bounding box center [1190, 624] width 211 height 12
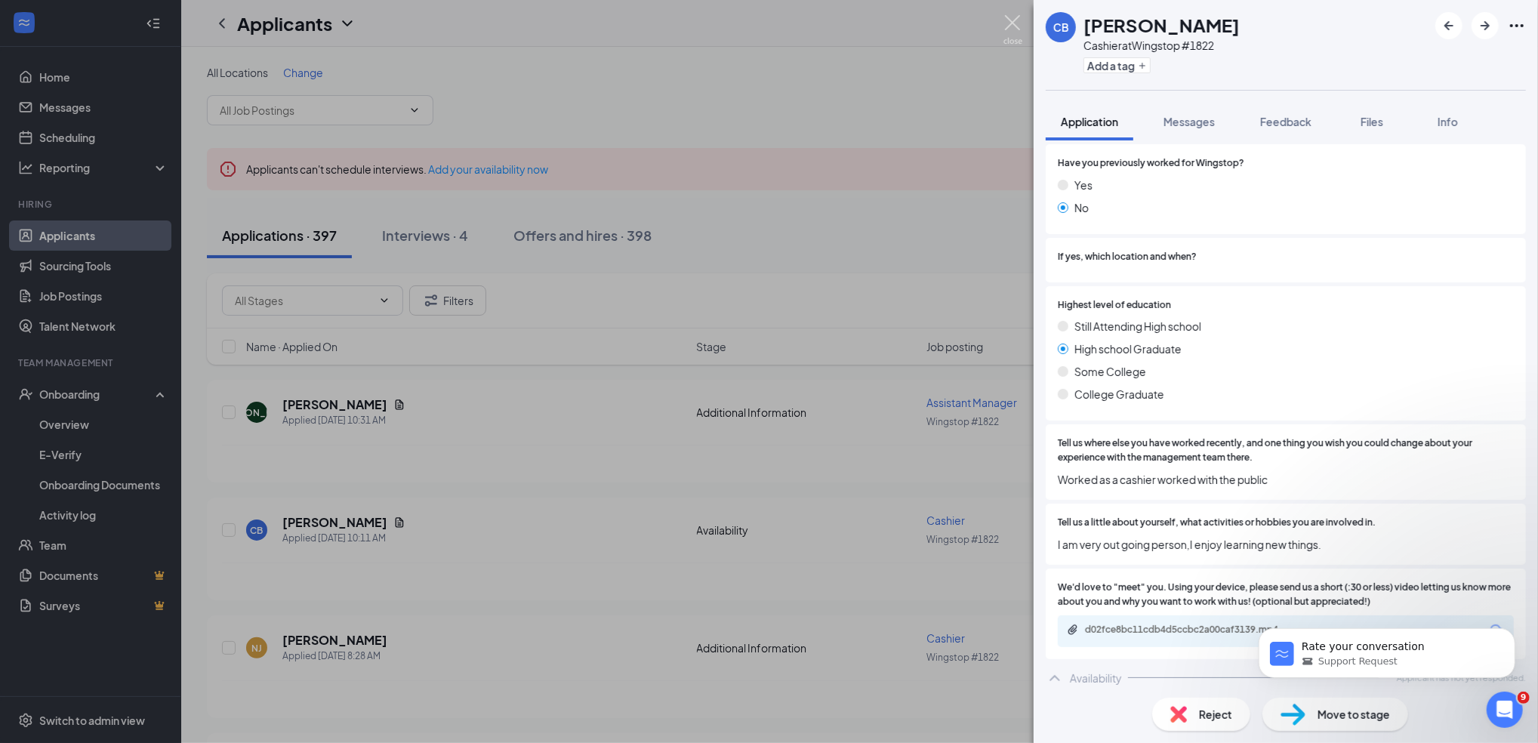
click at [1009, 24] on img at bounding box center [1012, 29] width 19 height 29
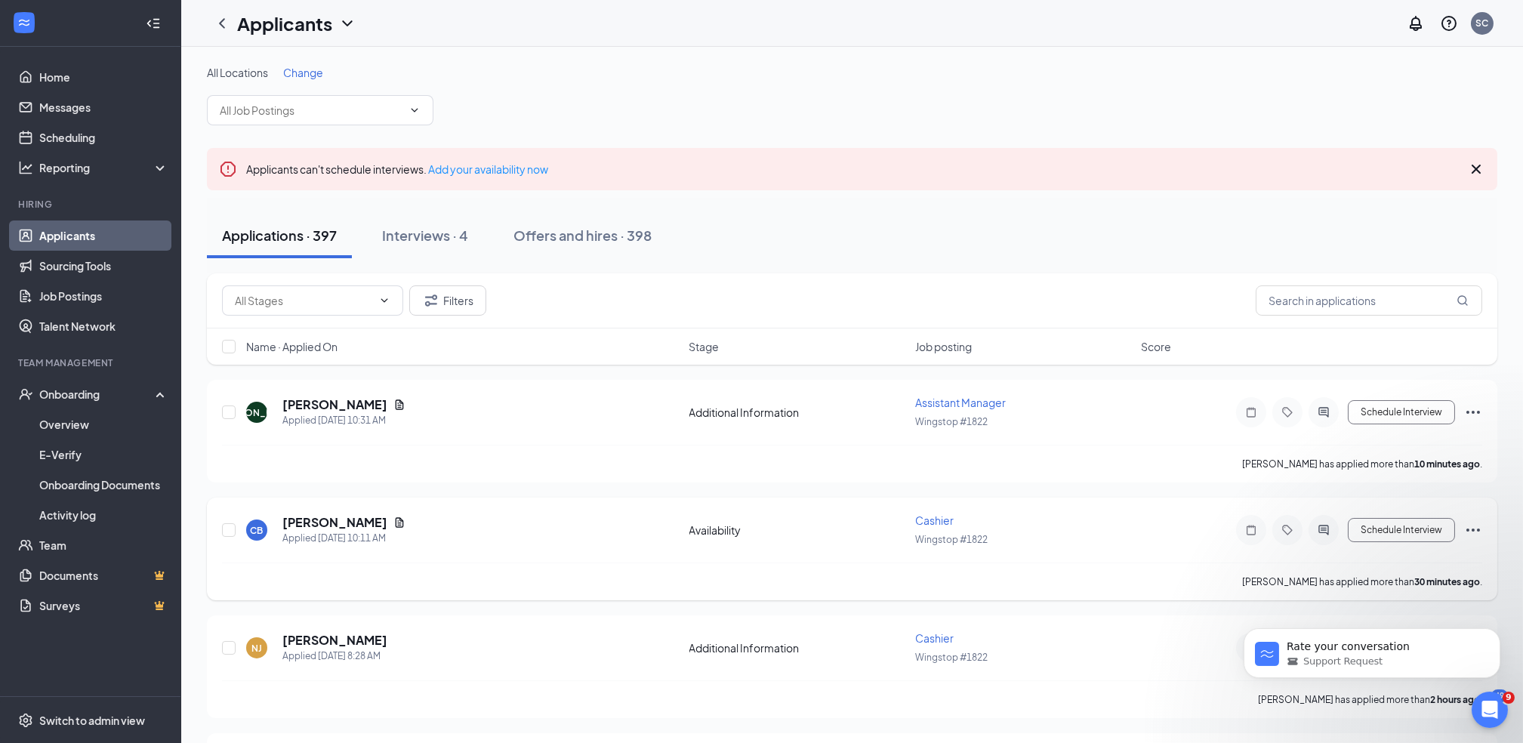
click at [445, 531] on div "CB [PERSON_NAME] Applied [DATE] 10:11 AM" at bounding box center [463, 530] width 434 height 32
click at [320, 514] on h5 "[PERSON_NAME]" at bounding box center [334, 522] width 105 height 17
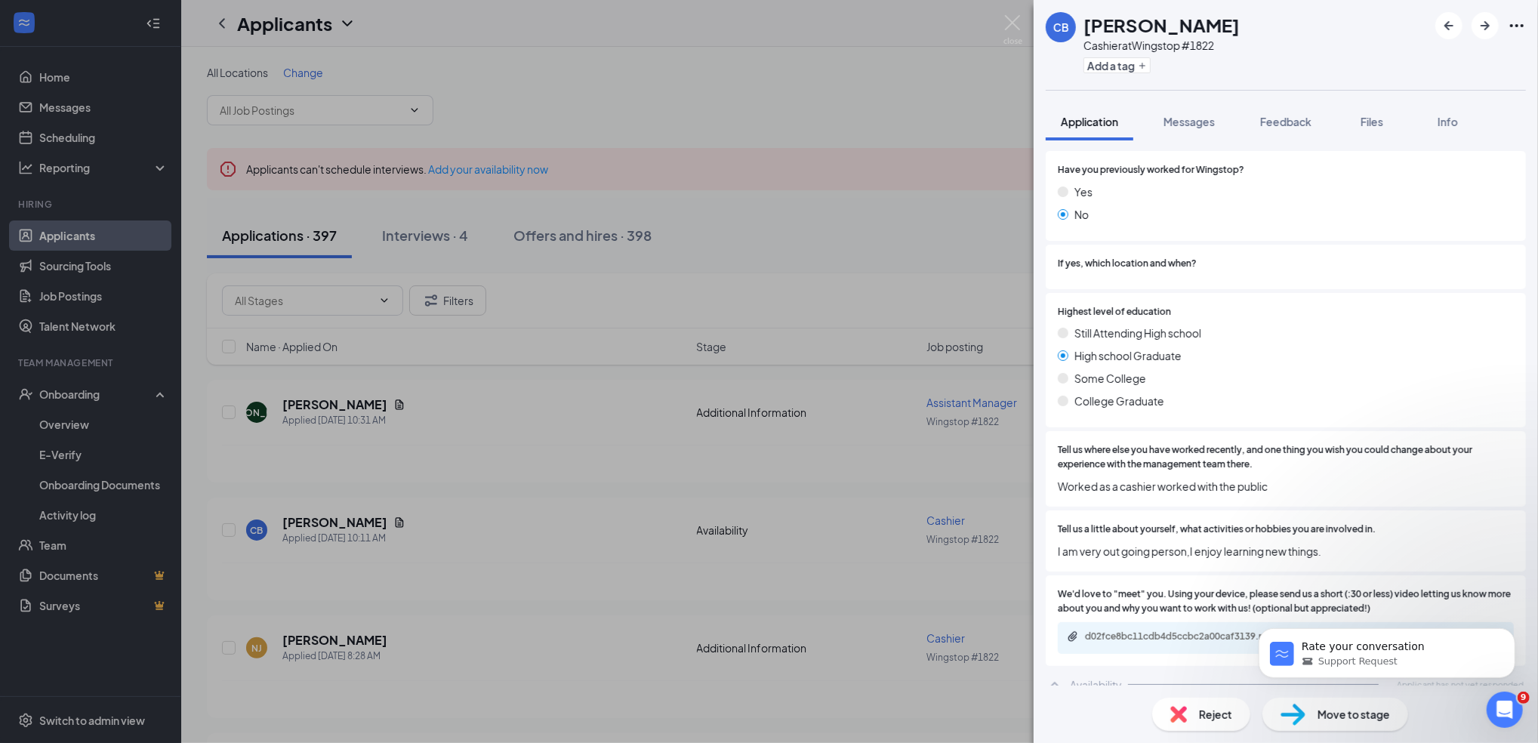
scroll to position [552, 0]
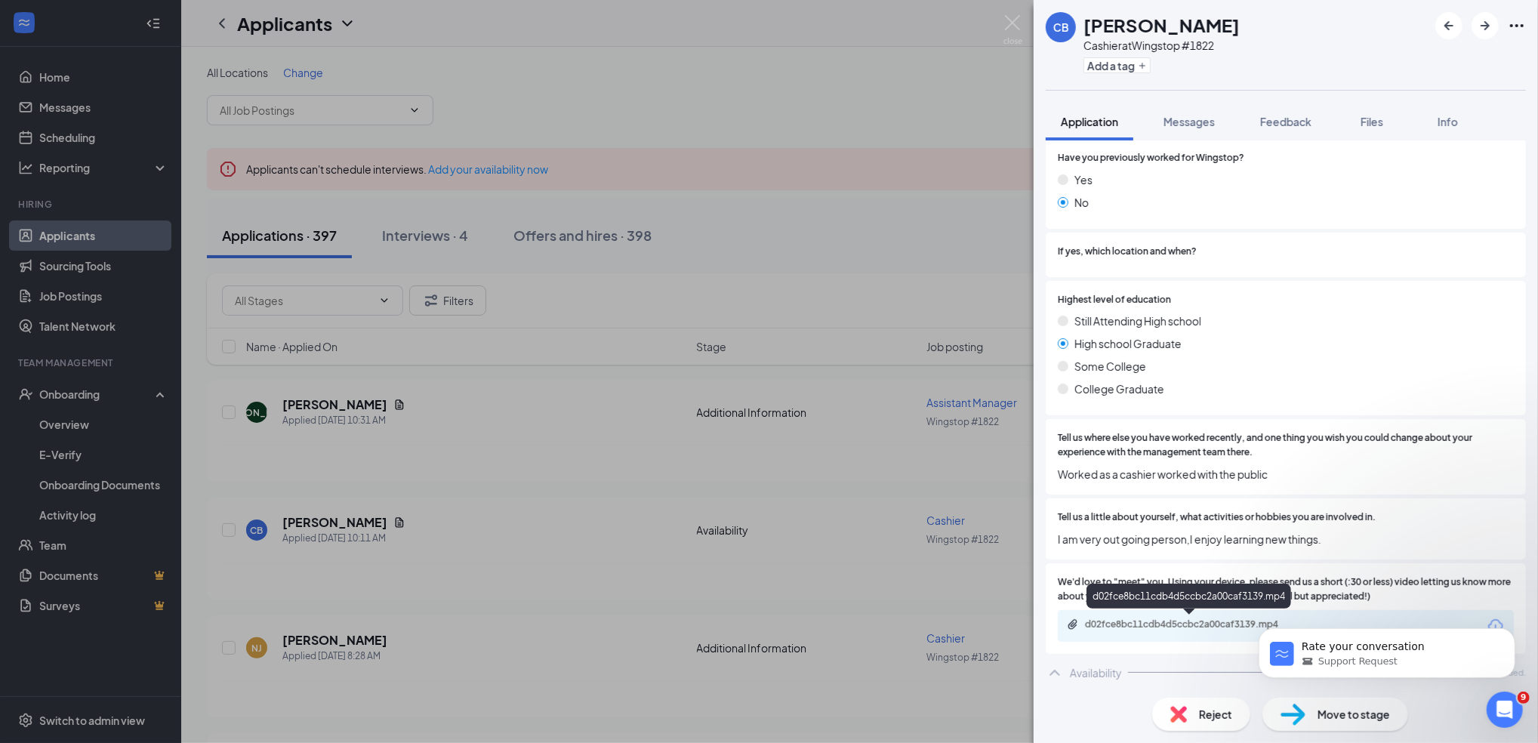
click at [1164, 627] on div "d02fce8bc11cdb4d5ccbc2a00caf3139.mp4" at bounding box center [1190, 624] width 211 height 12
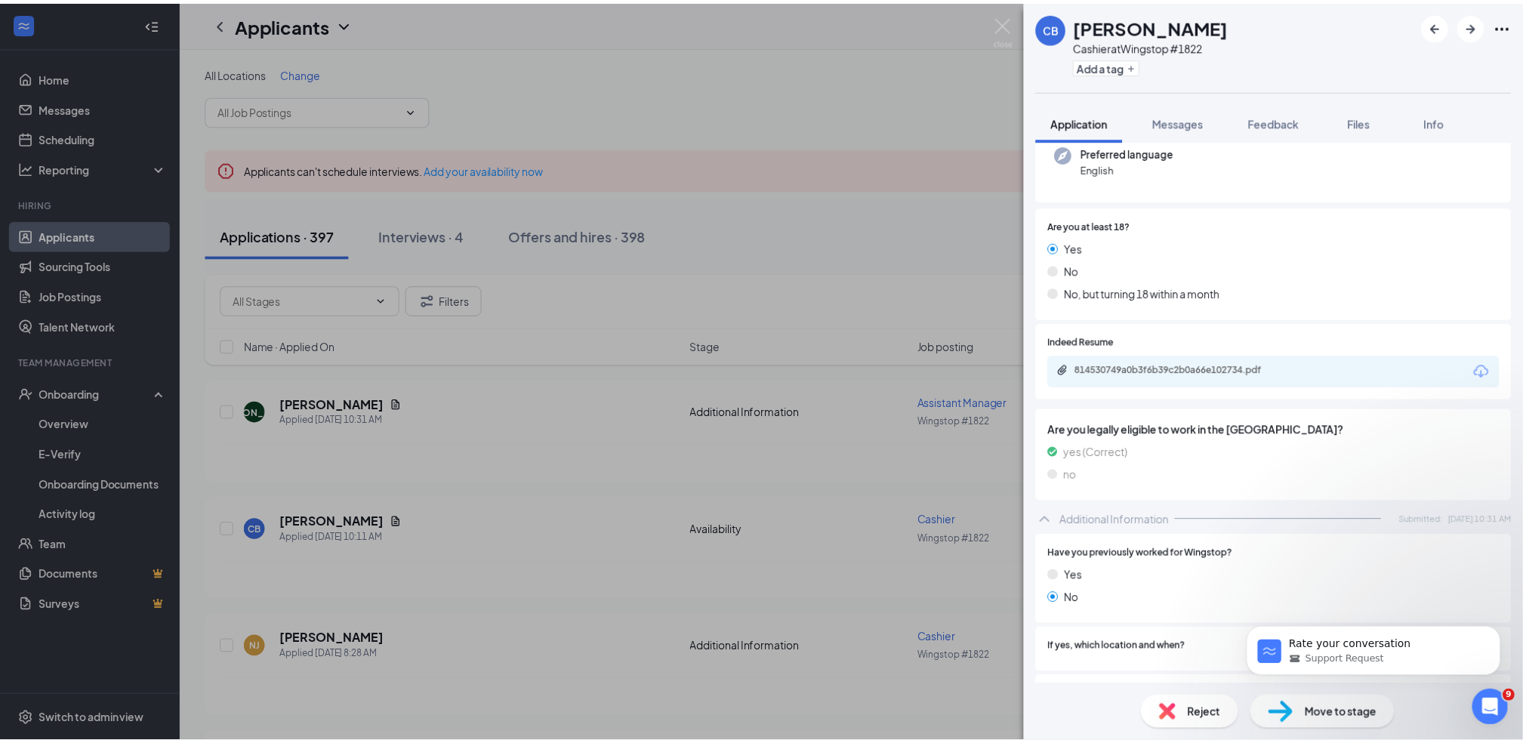
scroll to position [143, 0]
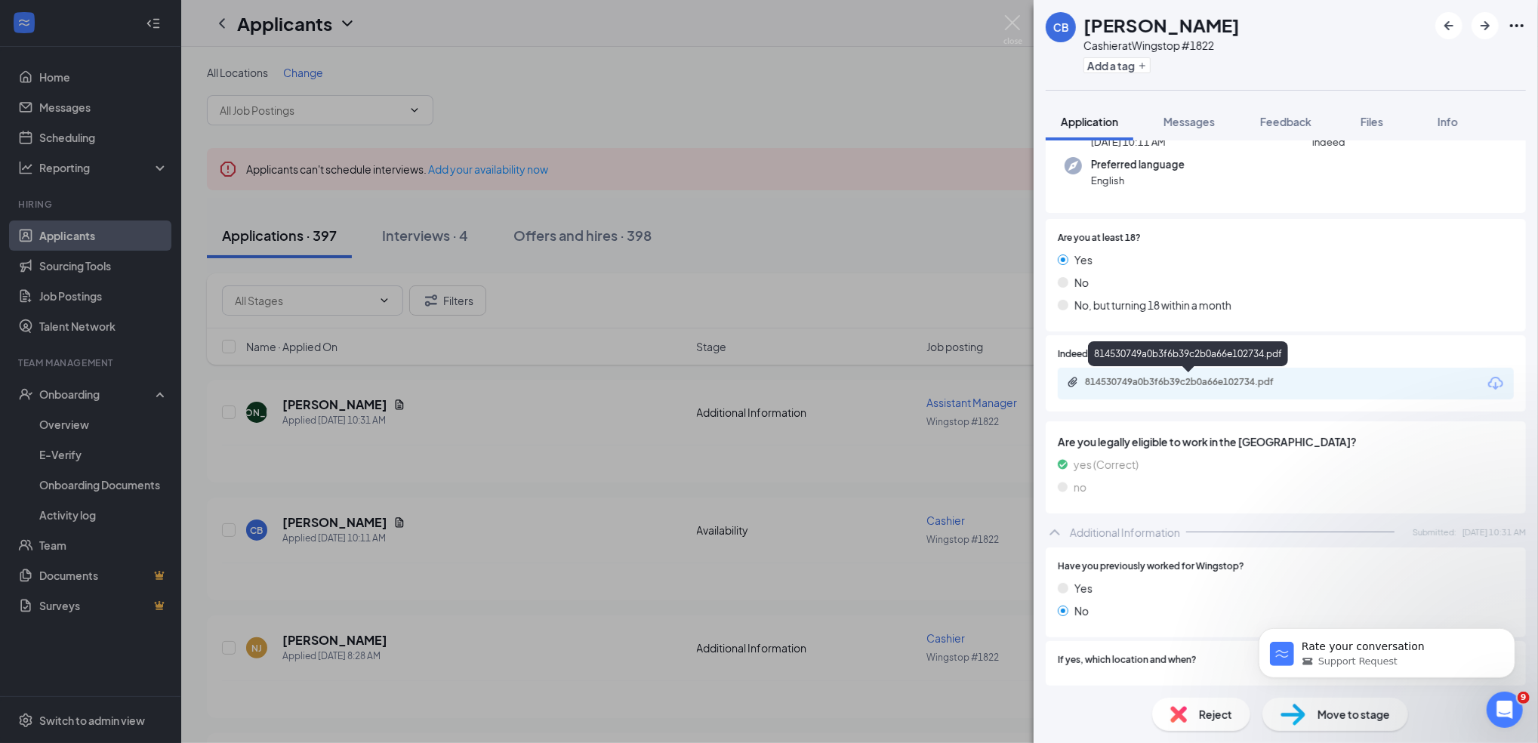
click at [1273, 388] on div "814530749a0b3f6b39c2b0a66e102734.pdf" at bounding box center [1189, 383] width 245 height 14
click at [321, 65] on div "CB [PERSON_NAME] Cashier at Wingstop #1822 Add a tag Application Messages Feedb…" at bounding box center [769, 371] width 1538 height 743
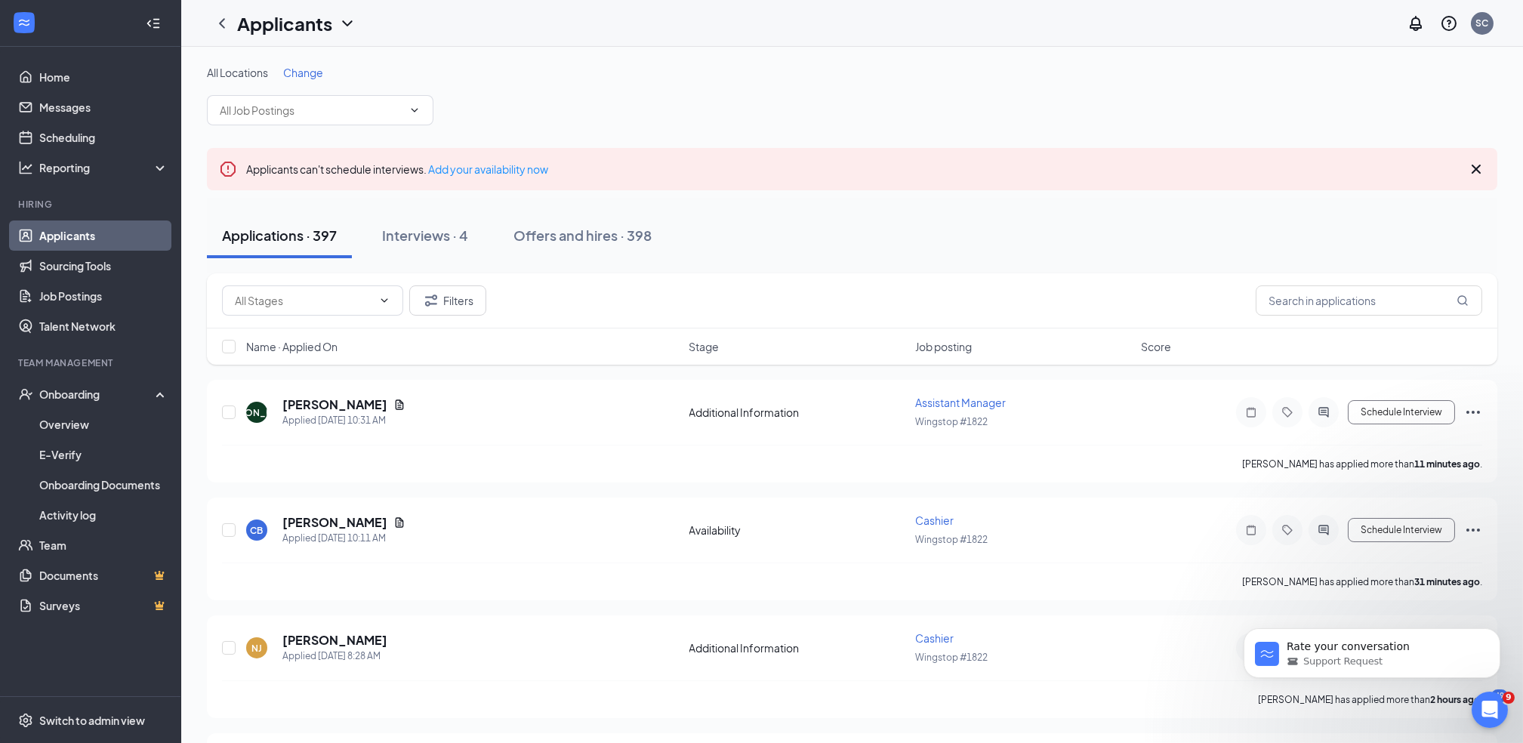
click at [310, 72] on span "Change" at bounding box center [303, 73] width 40 height 14
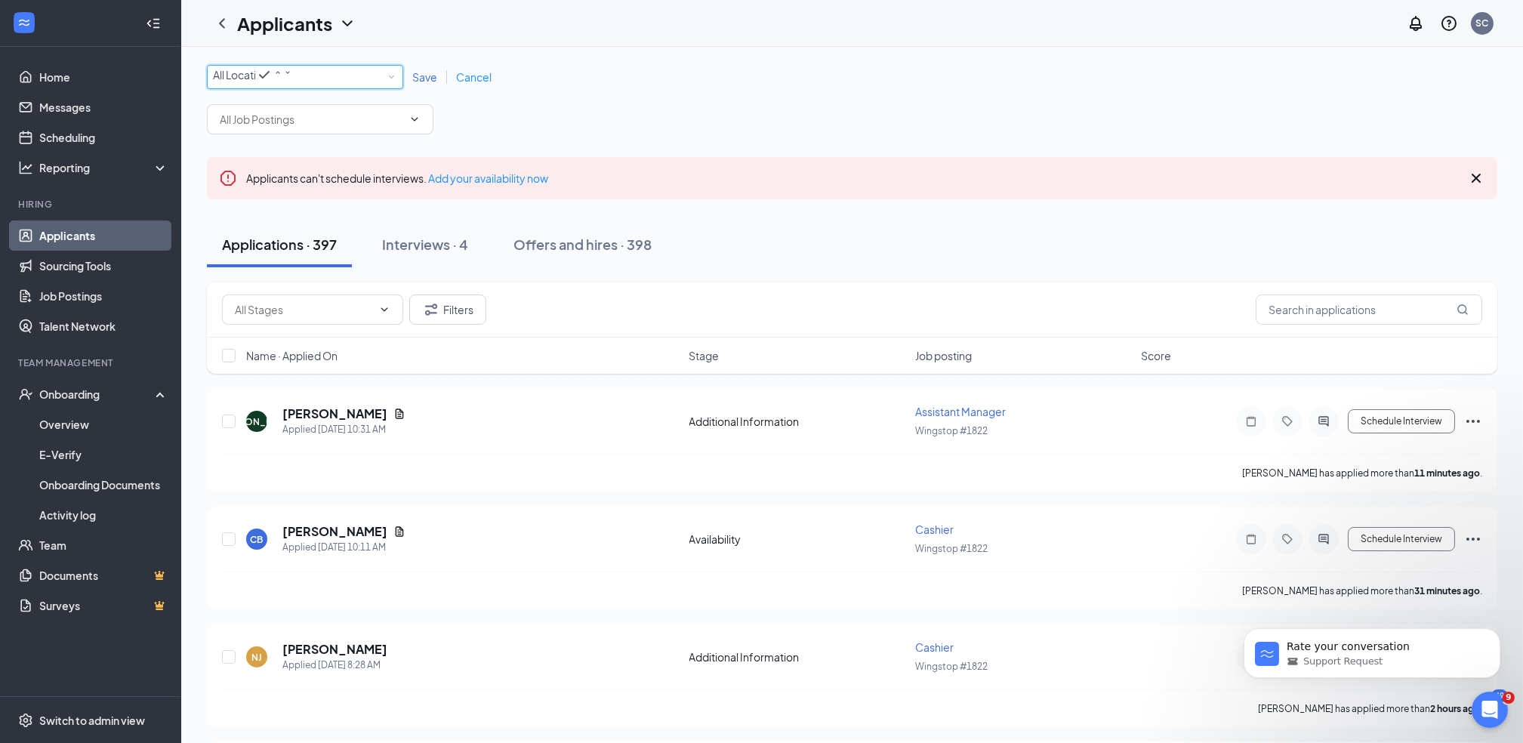
click at [292, 77] on icon "SmallChevronDown" at bounding box center [287, 72] width 9 height 9
click at [310, 149] on li "Wingstop #1822" at bounding box center [306, 142] width 196 height 29
click at [414, 123] on icon "ChevronDown" at bounding box center [414, 119] width 12 height 12
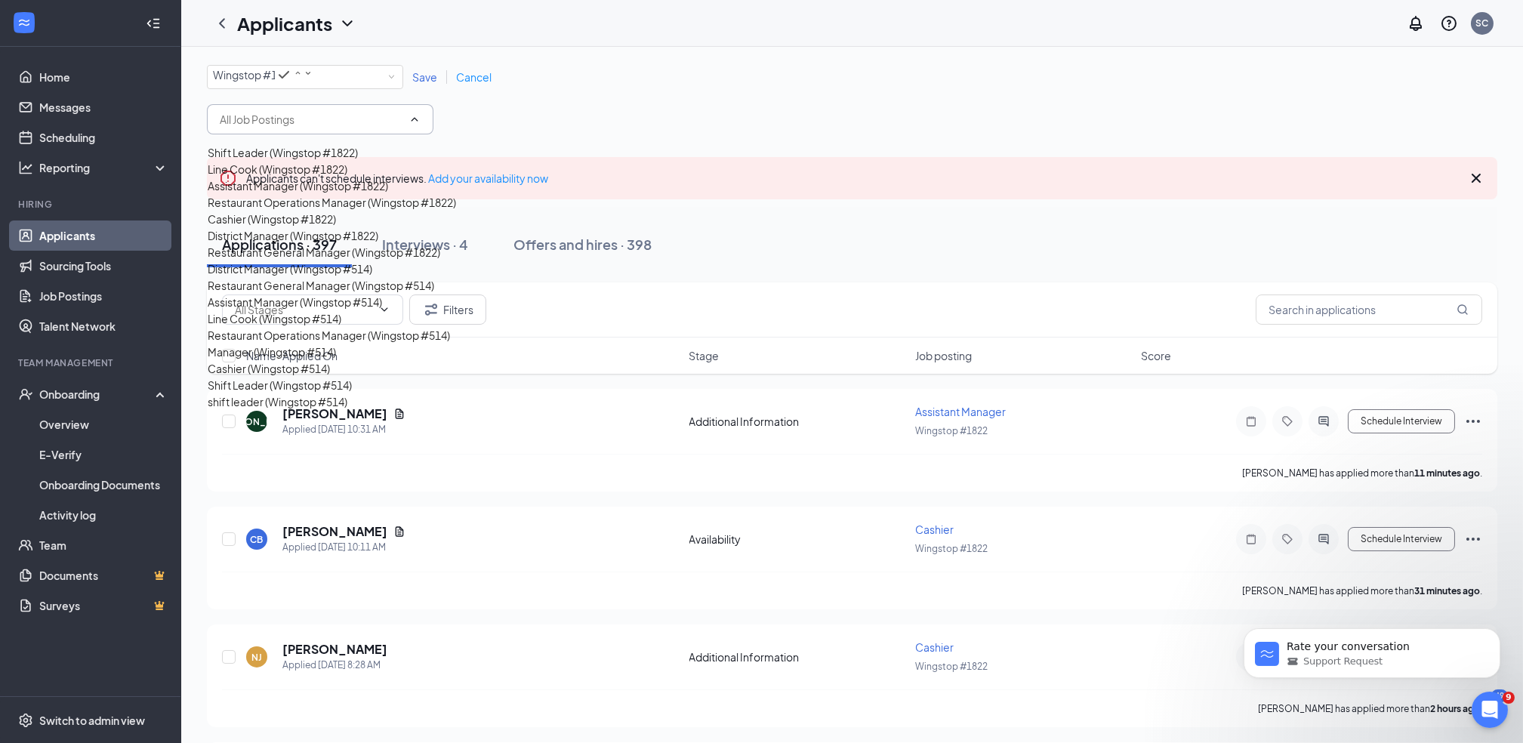
click at [336, 227] on div "Cashier (Wingstop #1822)" at bounding box center [272, 219] width 128 height 17
type input "Cashier (Wingstop #1822)"
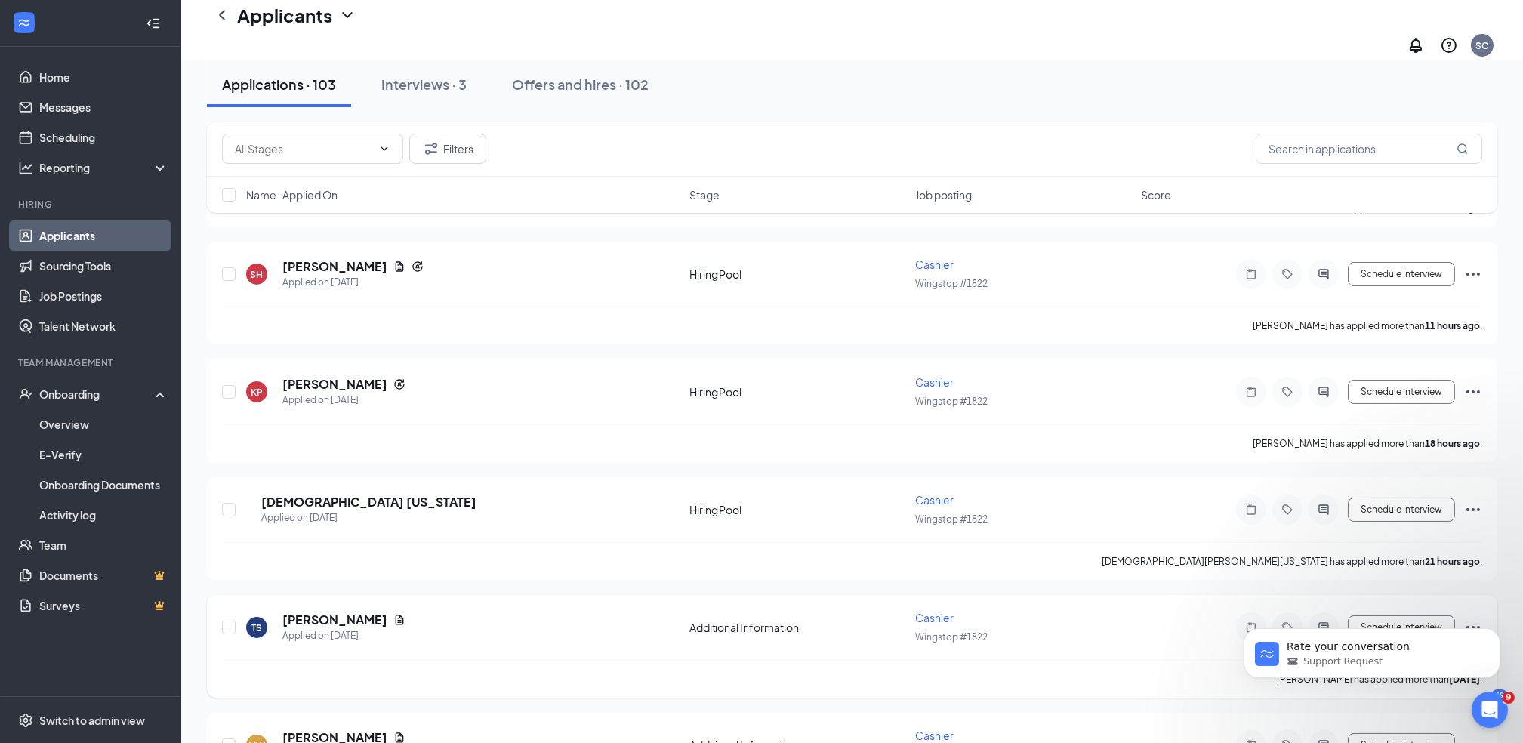
scroll to position [402, 0]
